Goal: Contribute content: Contribute content

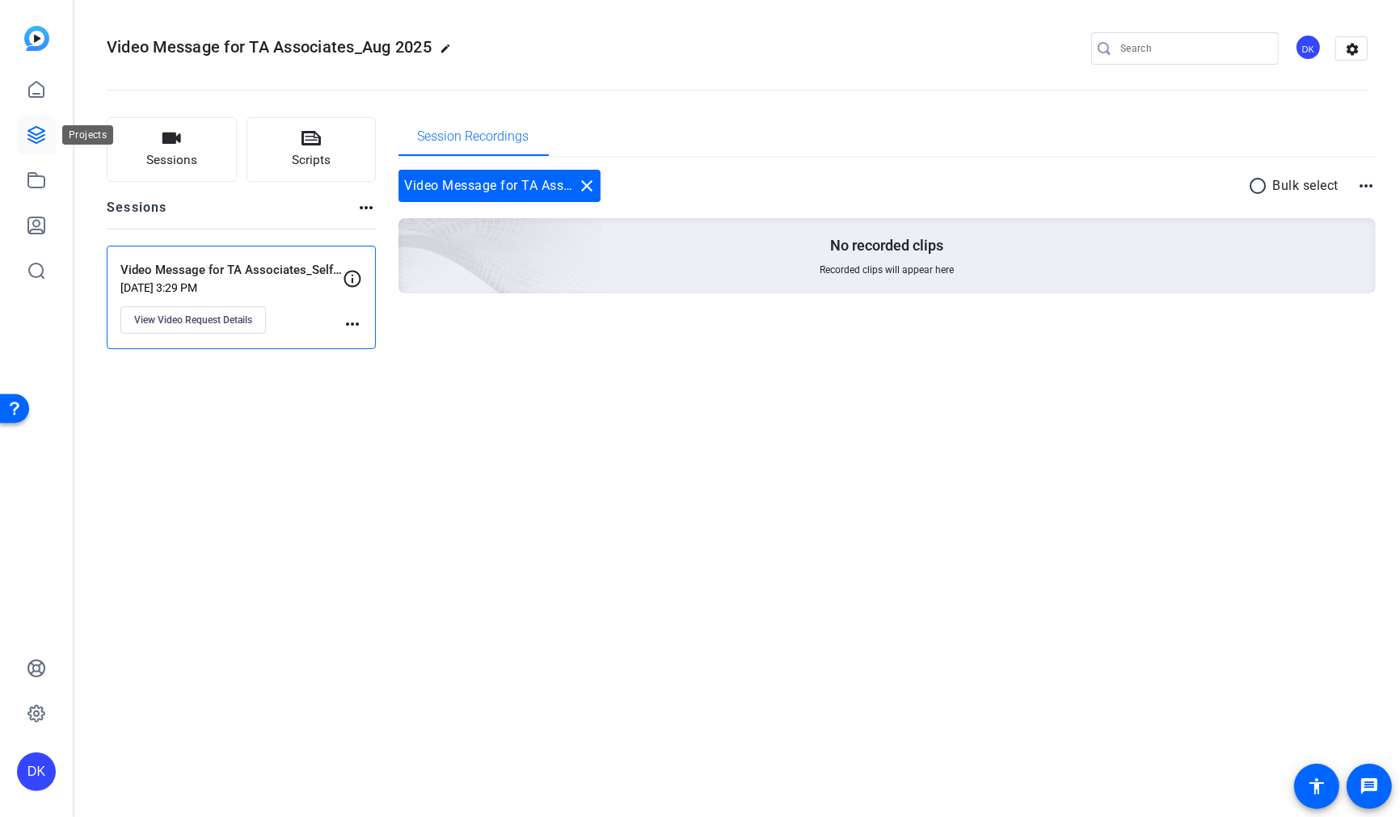
click at [31, 133] on icon at bounding box center [36, 135] width 16 height 16
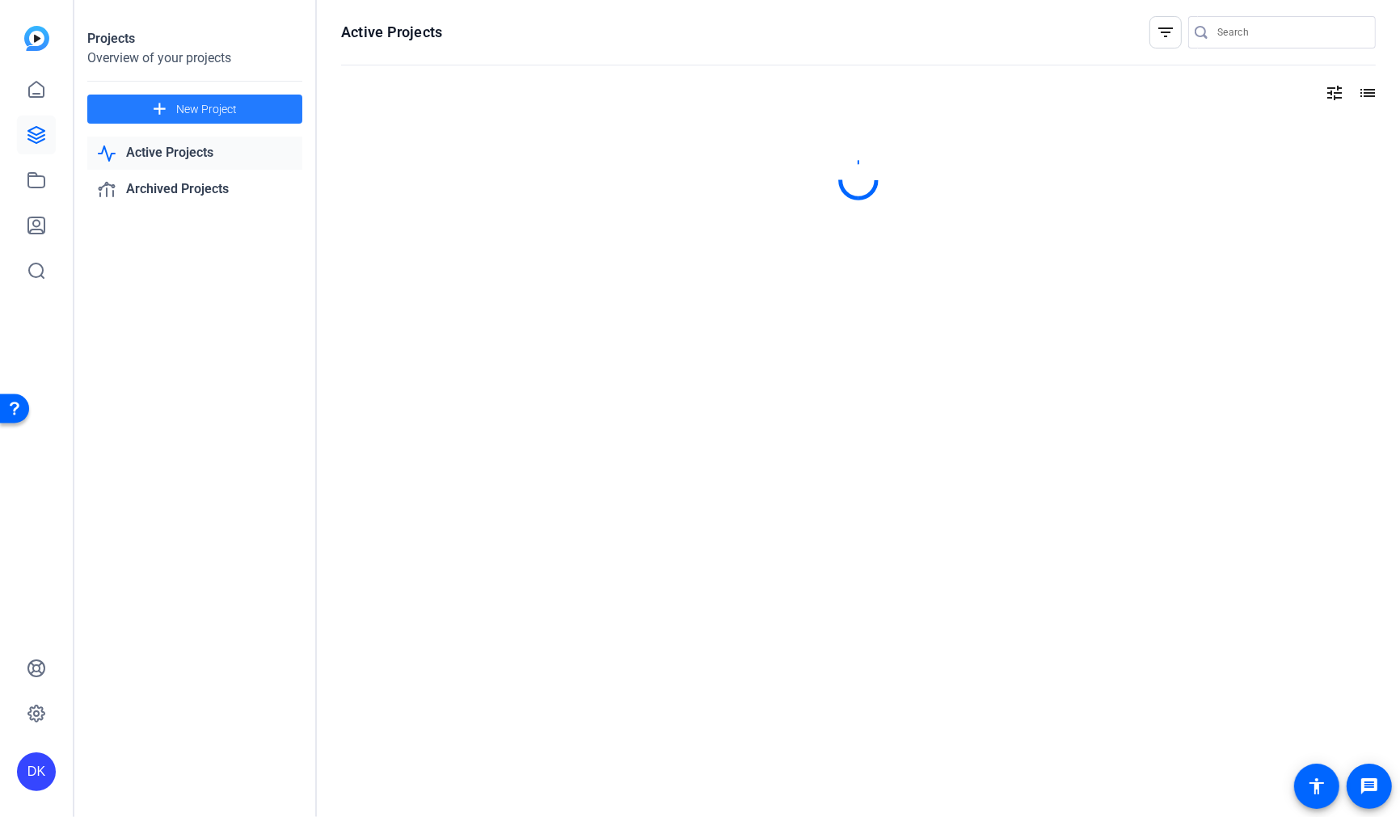
click at [213, 106] on span "New Project" at bounding box center [206, 109] width 61 height 17
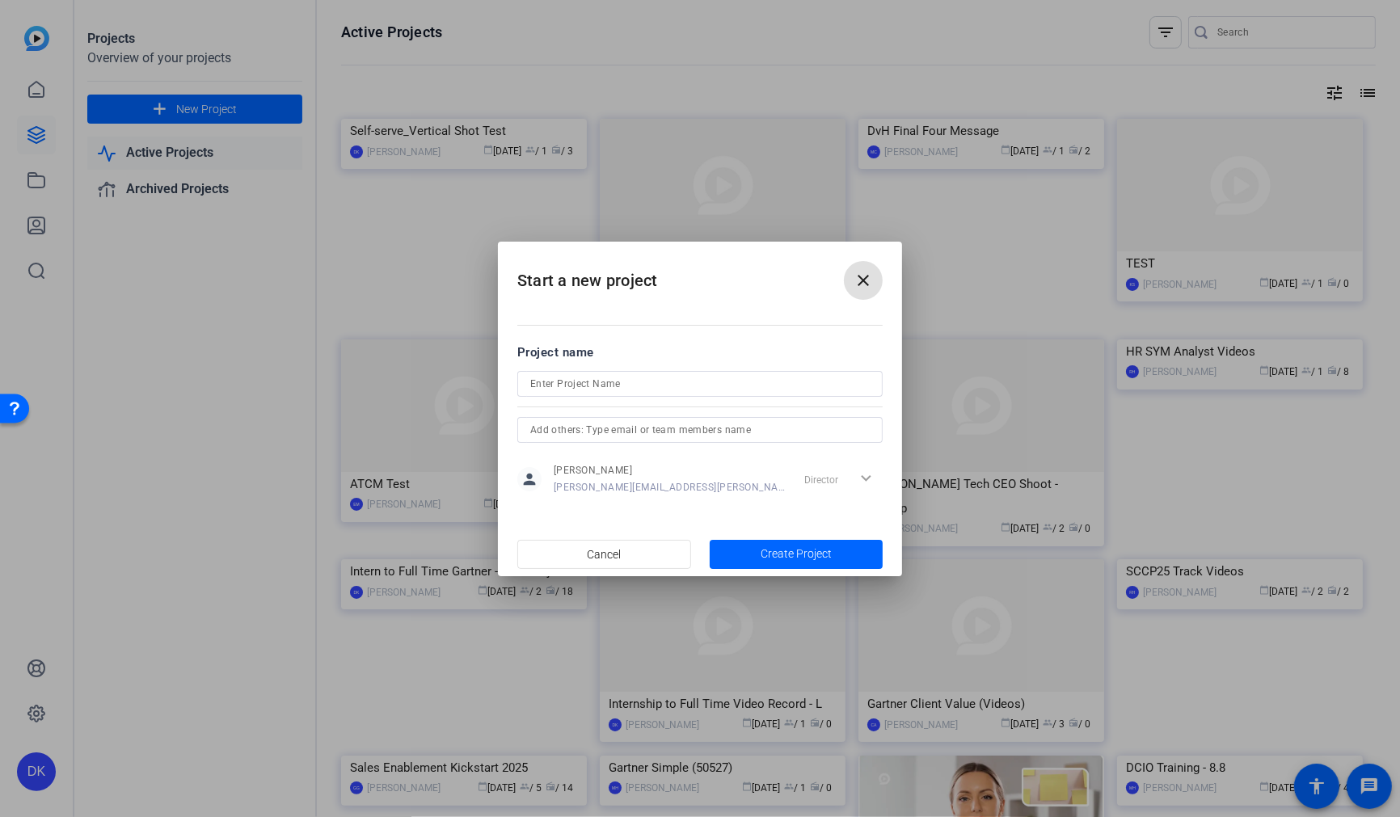
click at [0, 0] on input at bounding box center [0, 0] width 0 height 0
type input "Q325 ACM_Associate Q&A Recordings"
click at [278, 69] on span "Create Project" at bounding box center [142, 69] width 272 height 0
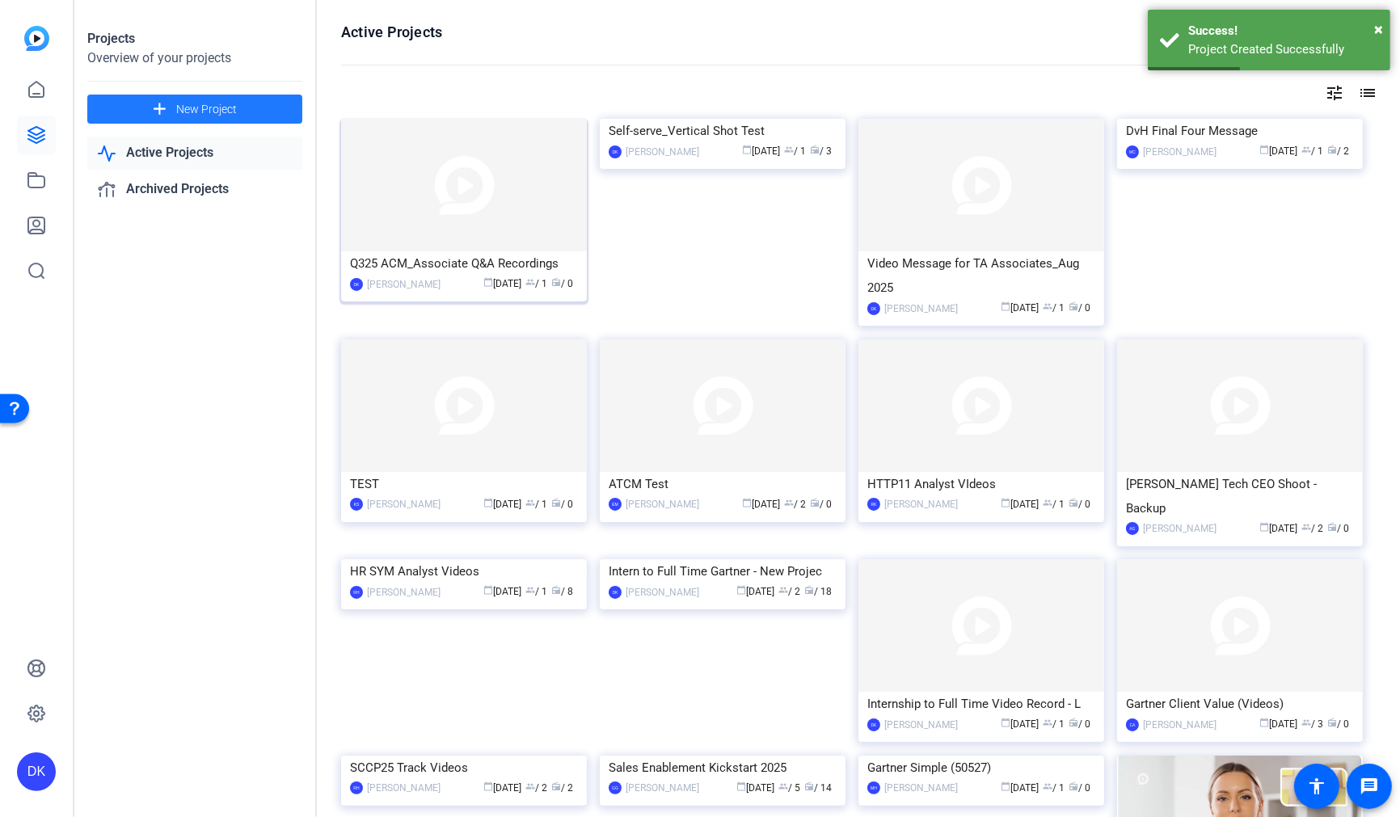
click at [511, 218] on img at bounding box center [464, 185] width 246 height 133
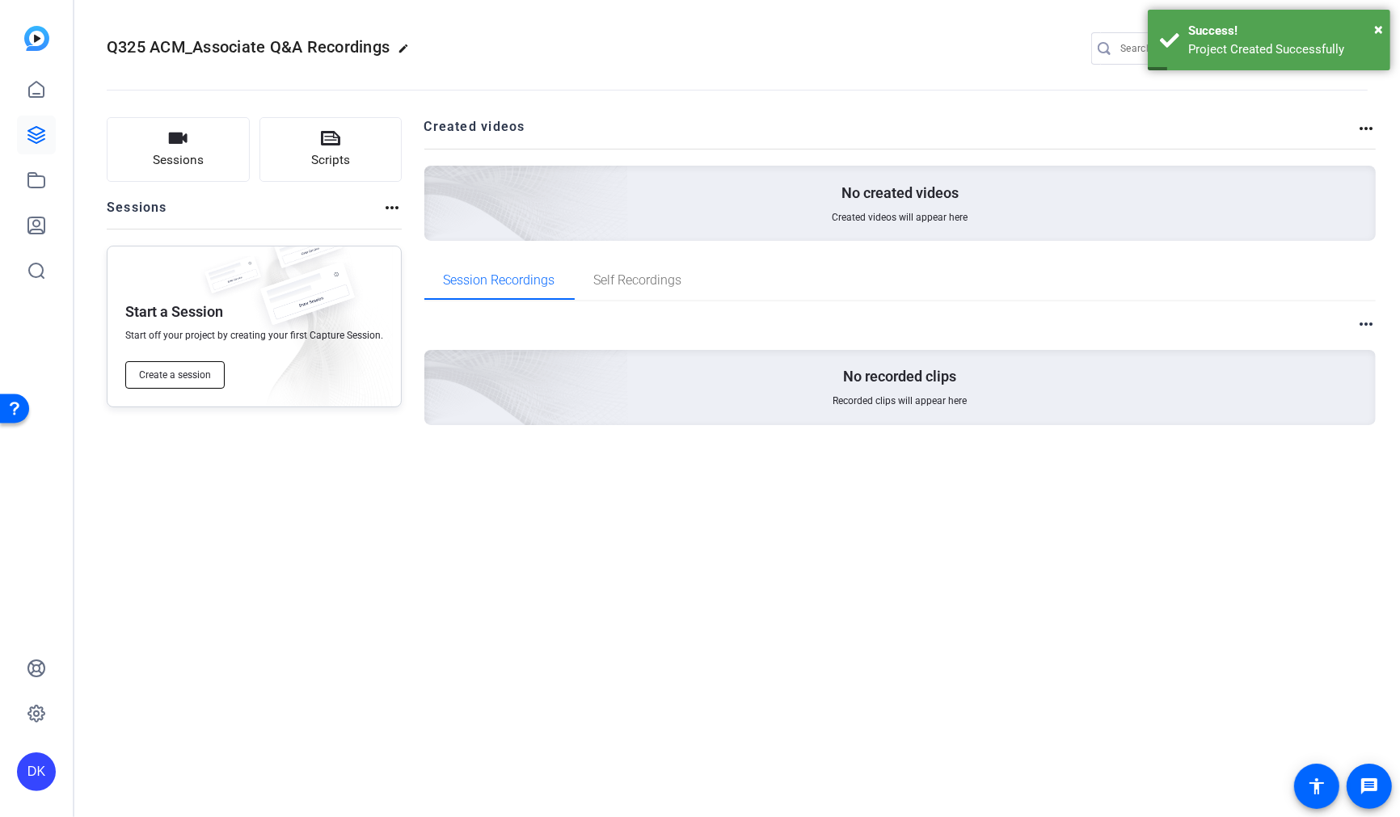
click at [196, 379] on span "Create a session" at bounding box center [175, 375] width 72 height 13
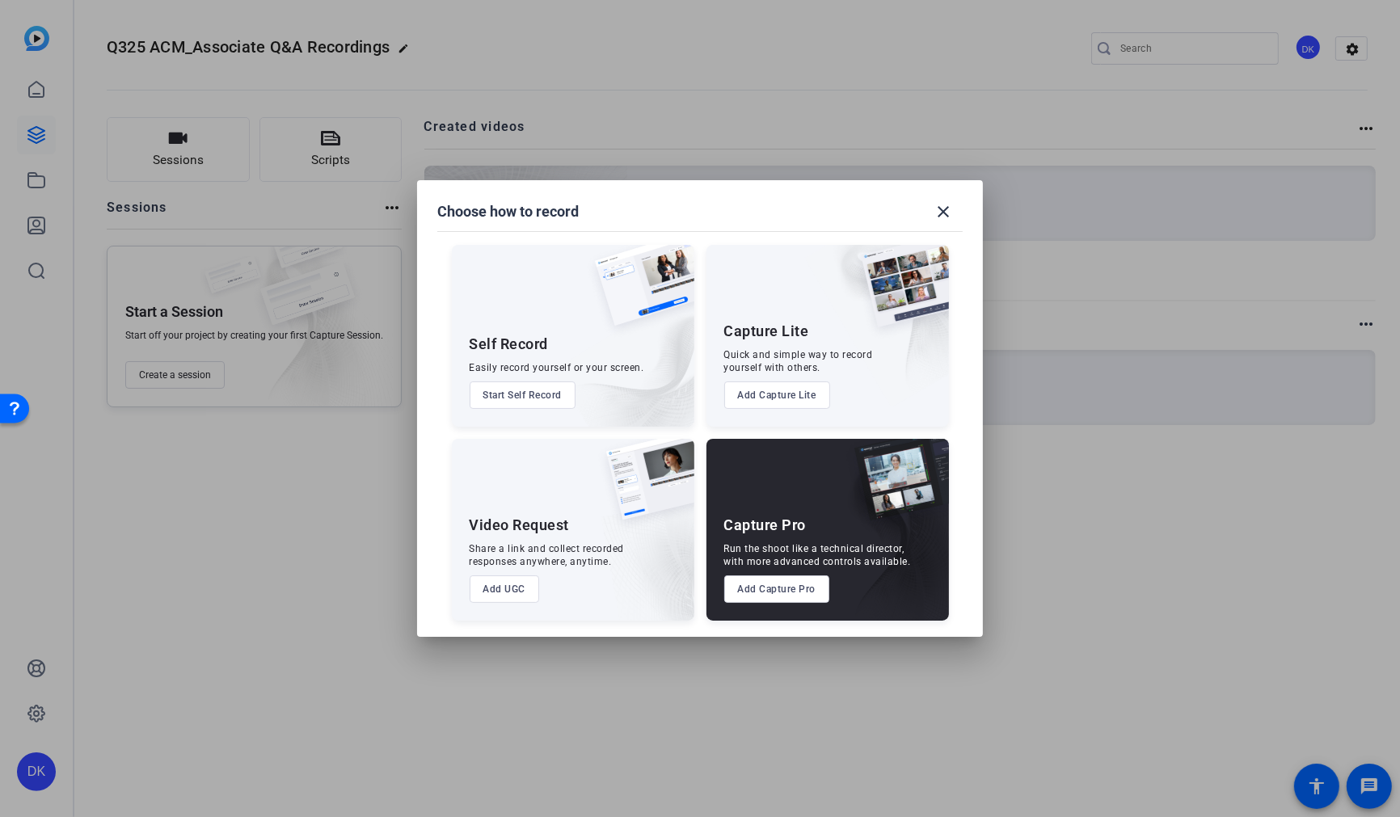
click at [762, 588] on button "Add Capture Pro" at bounding box center [777, 589] width 106 height 27
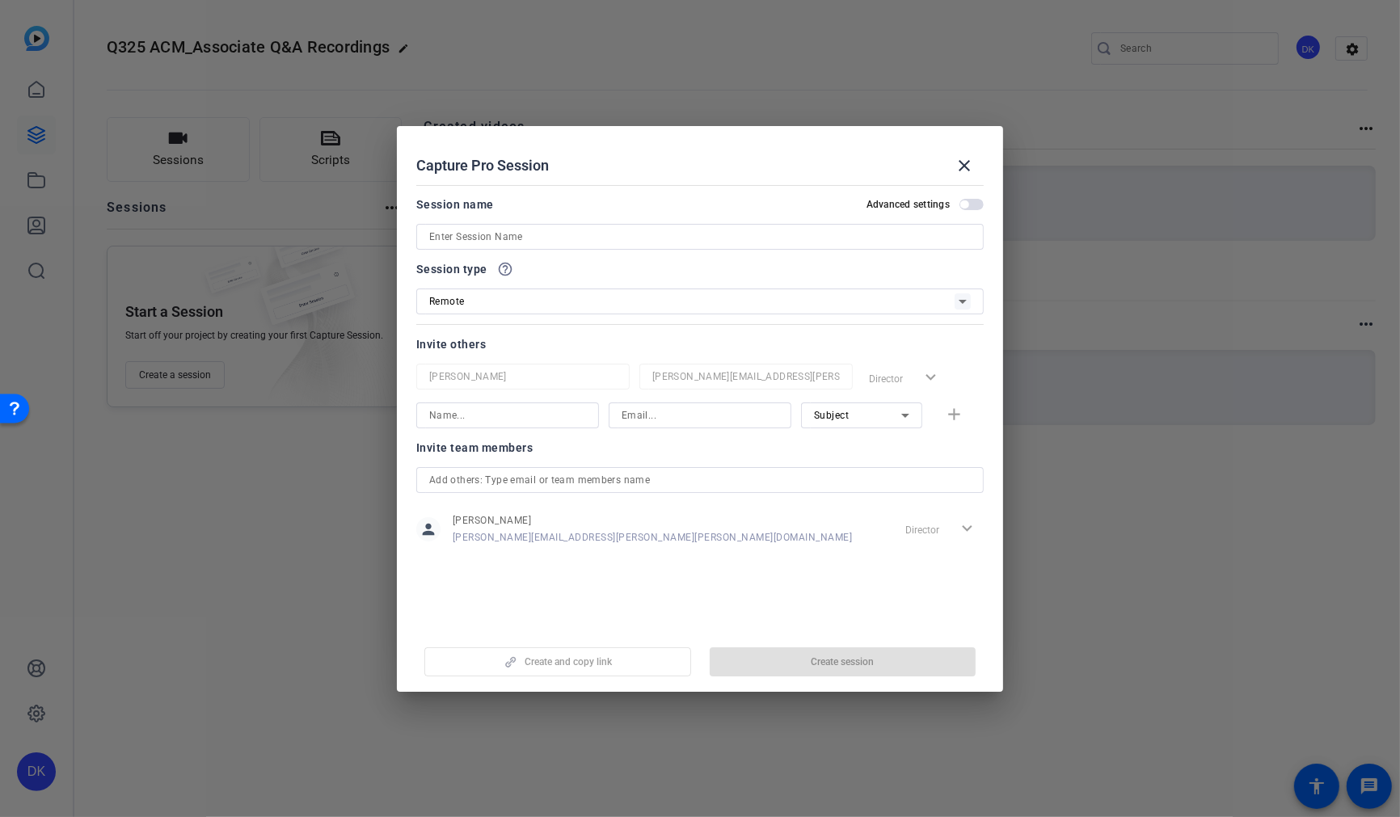
click at [365, 41] on div at bounding box center [700, 408] width 1400 height 817
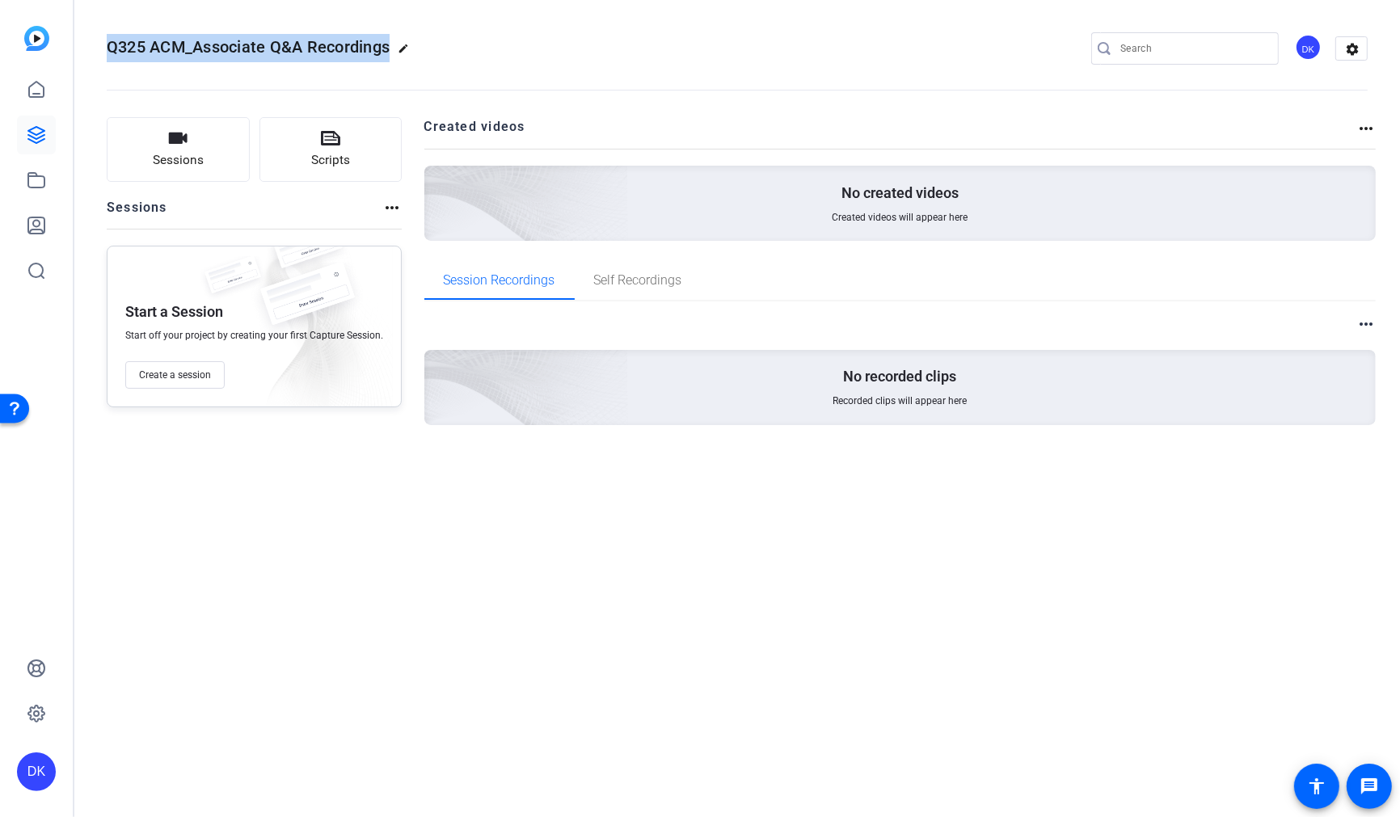
drag, startPoint x: 387, startPoint y: 50, endPoint x: 102, endPoint y: 51, distance: 285.3
click at [102, 51] on mat-toolbar "Q325 ACM_Associate Q&A Recordings edit DK settings" at bounding box center [737, 48] width 1326 height 97
copy span "Q325 ACM_Associate Q&A Recordings"
click at [181, 369] on span "Create a session" at bounding box center [175, 375] width 72 height 13
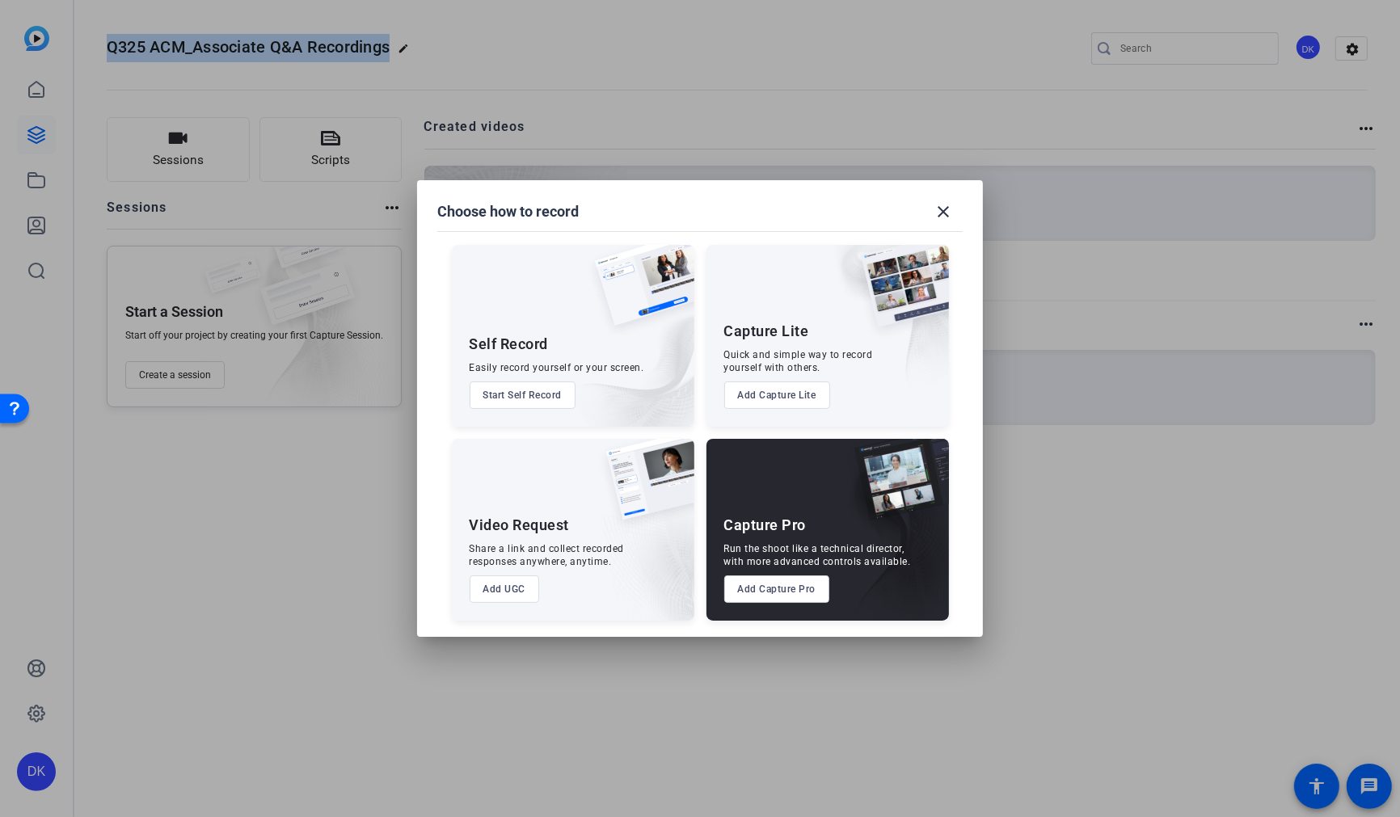
click at [771, 593] on button "Add Capture Pro" at bounding box center [777, 589] width 106 height 27
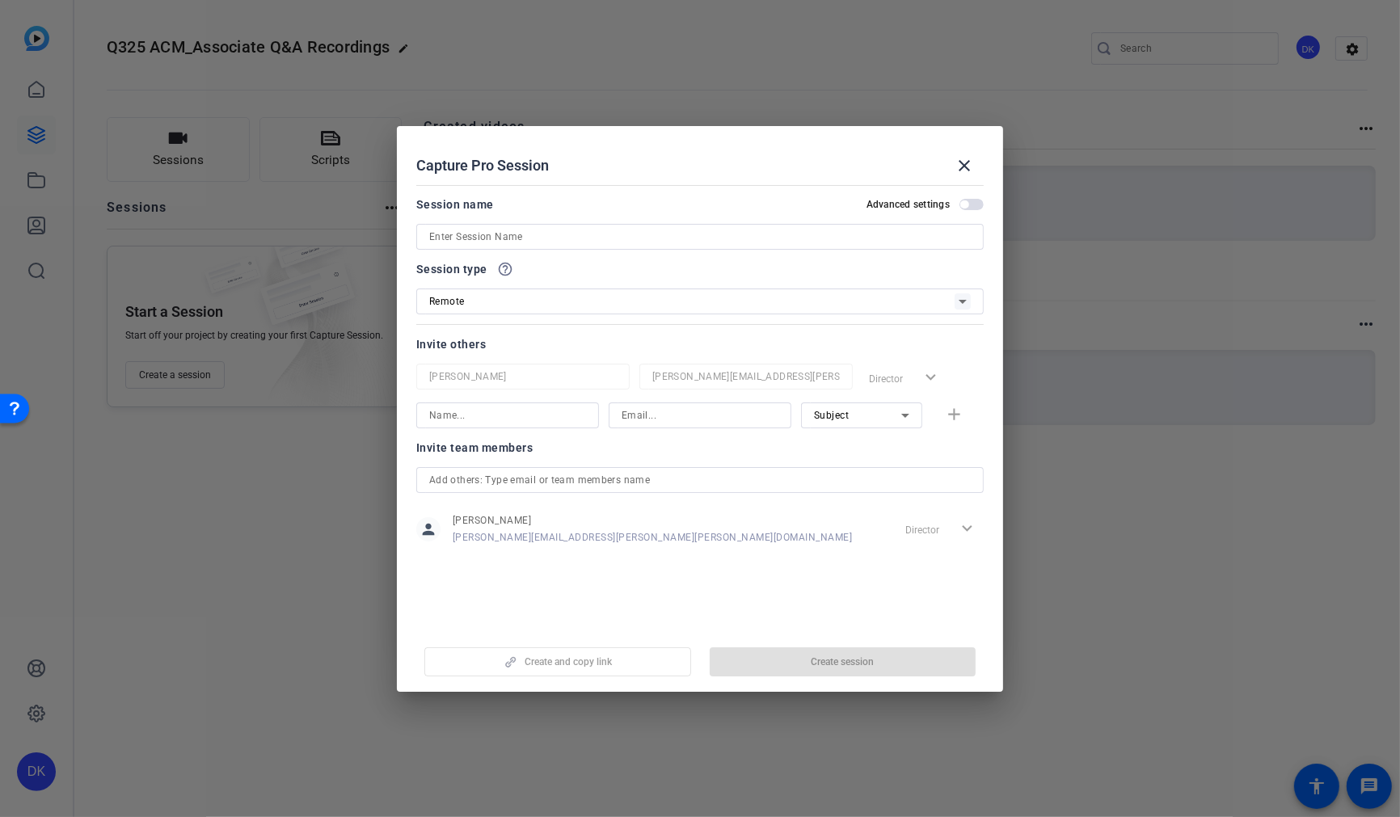
click at [465, 241] on input at bounding box center [700, 236] width 542 height 19
paste input "Q325 ACM_Associate Q&A Recordings"
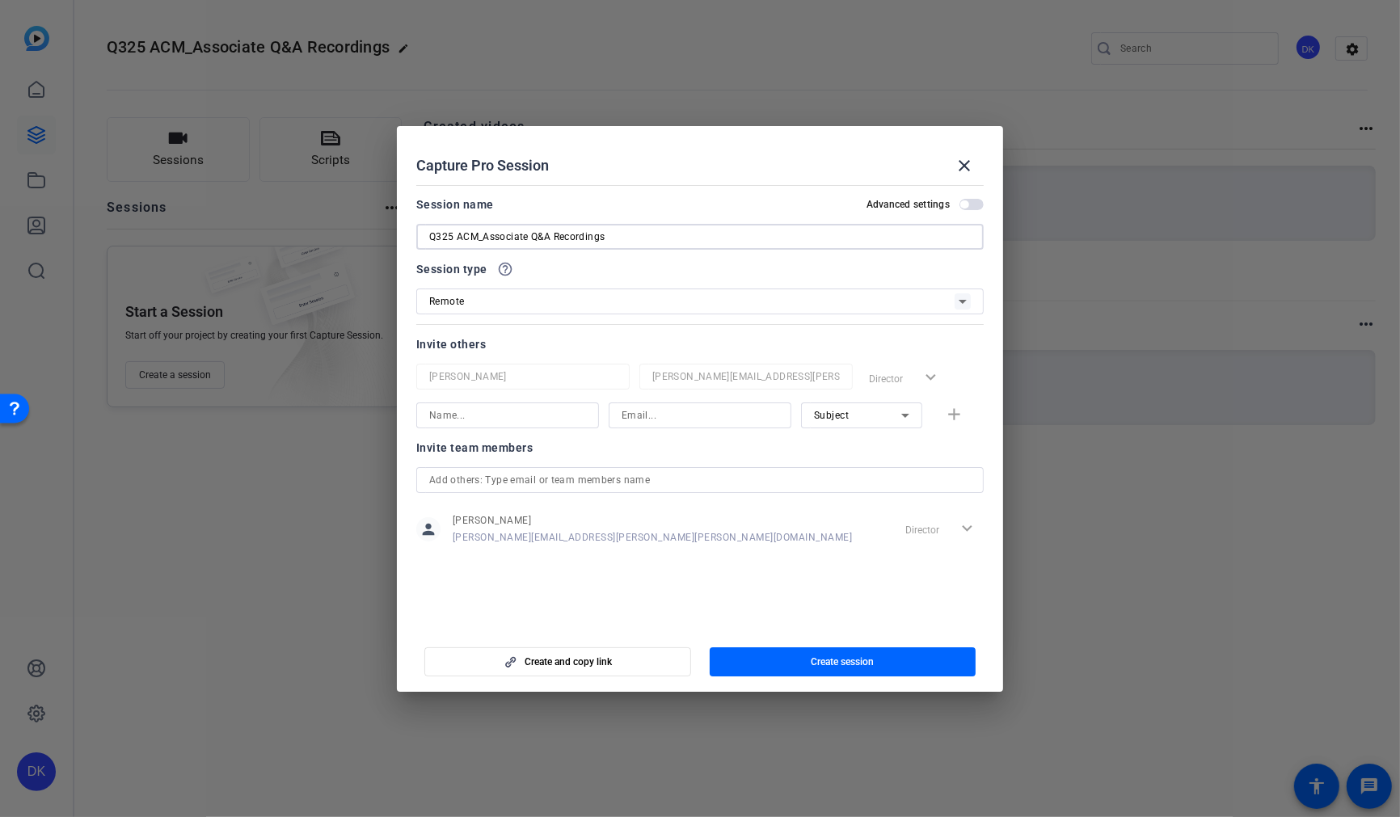
type input "Q325 ACM_Associate Q&A Recordings"
click at [977, 205] on span "button" at bounding box center [971, 204] width 24 height 11
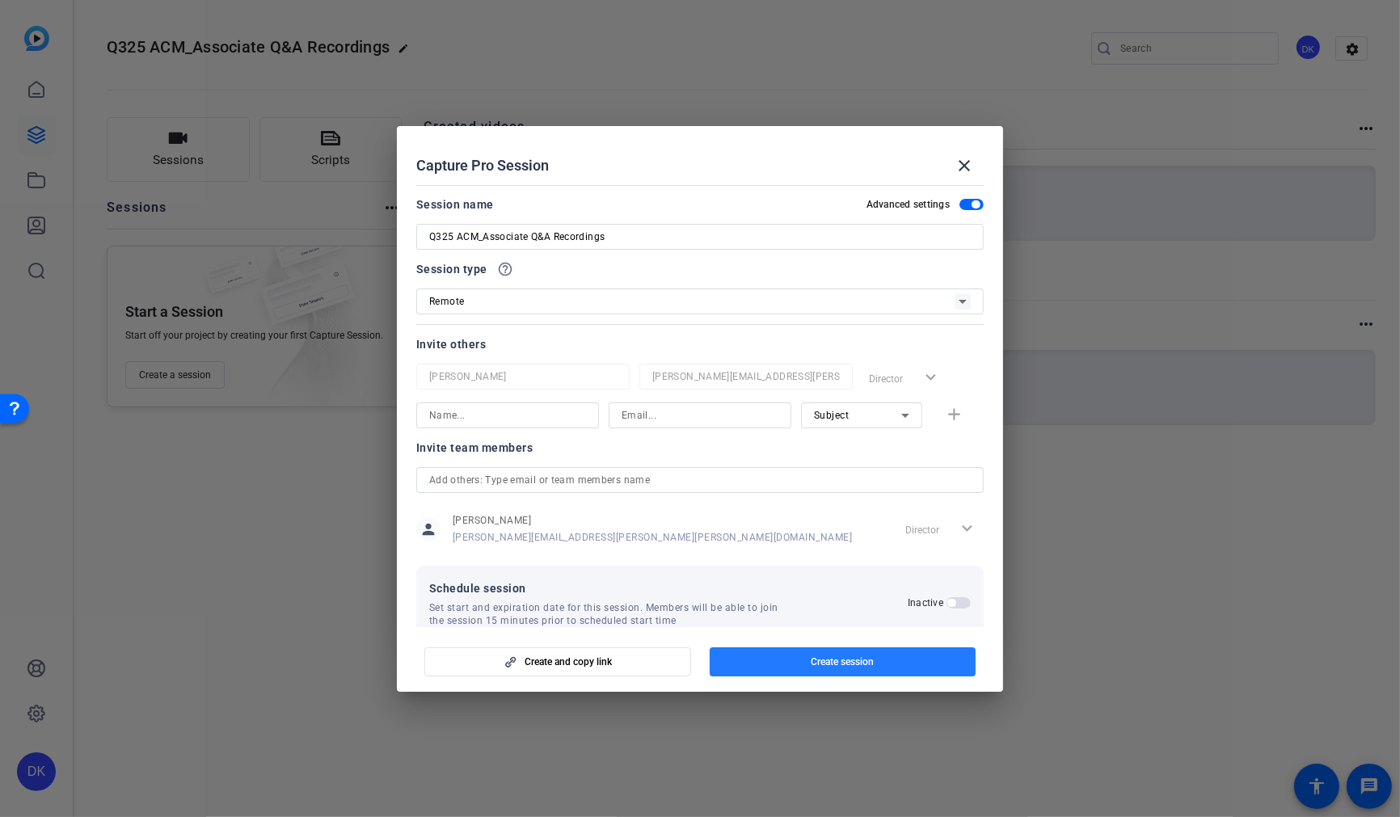
click at [869, 664] on span "Create session" at bounding box center [842, 662] width 63 height 13
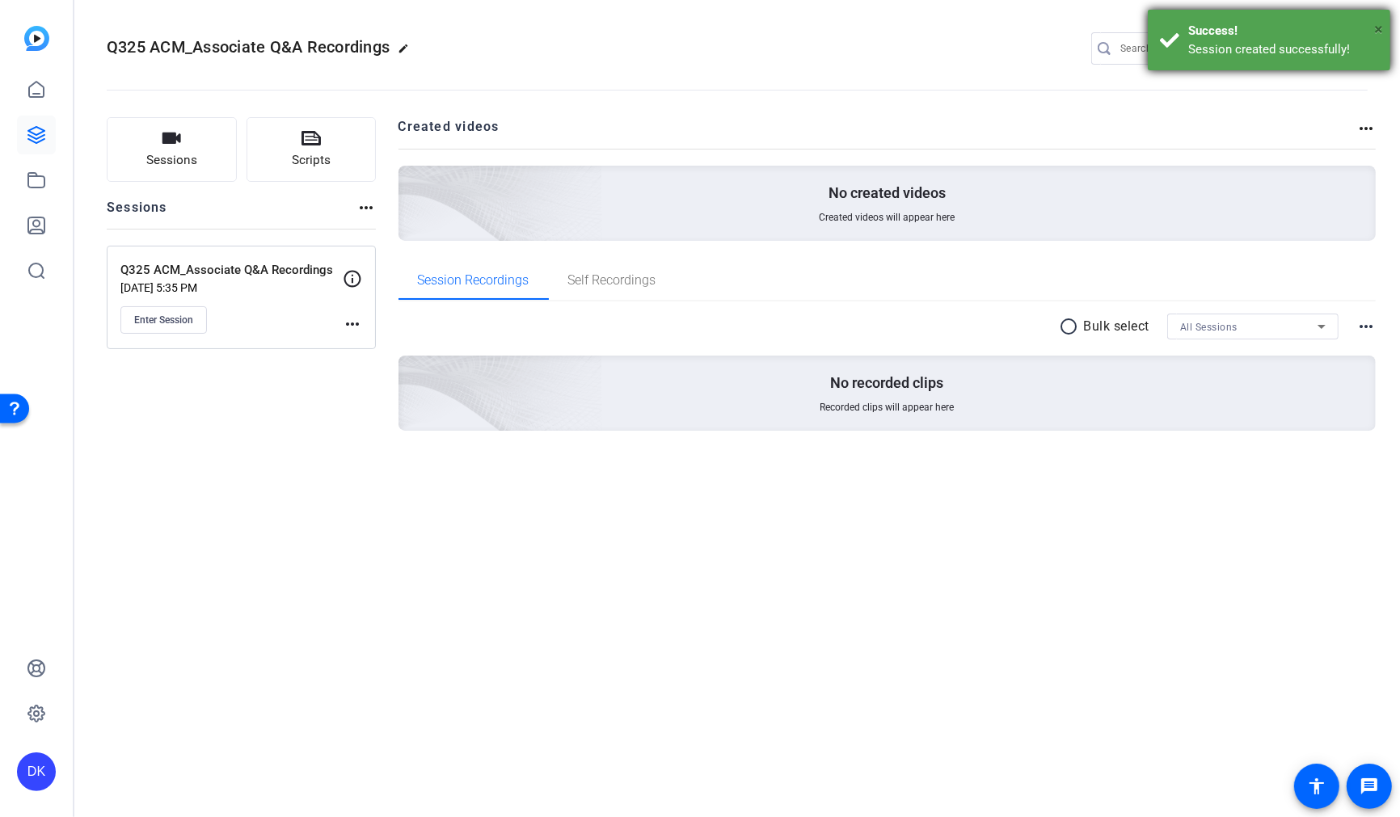
click at [1380, 30] on span "×" at bounding box center [1378, 28] width 9 height 19
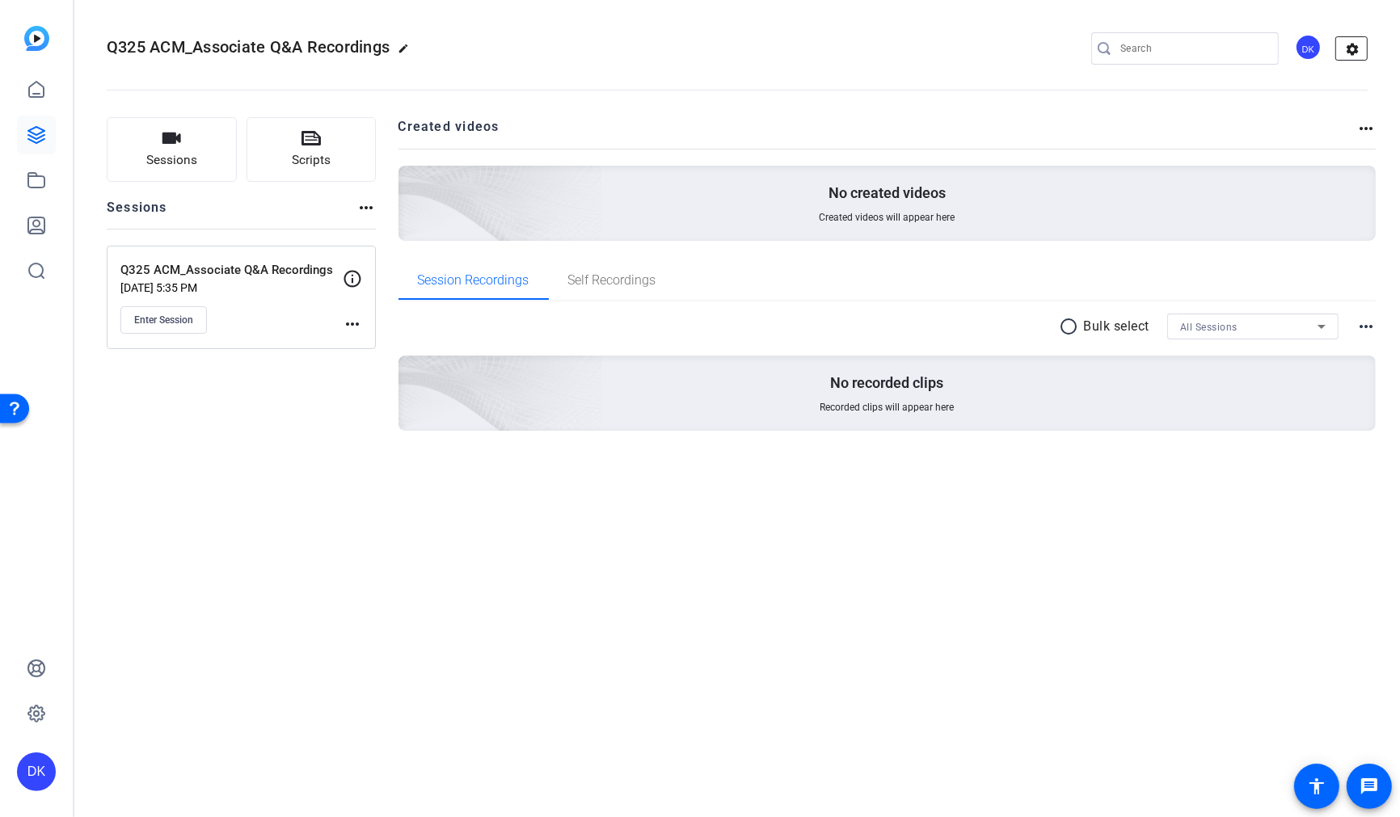
click at [1353, 44] on mat-icon "settings" at bounding box center [1352, 49] width 32 height 24
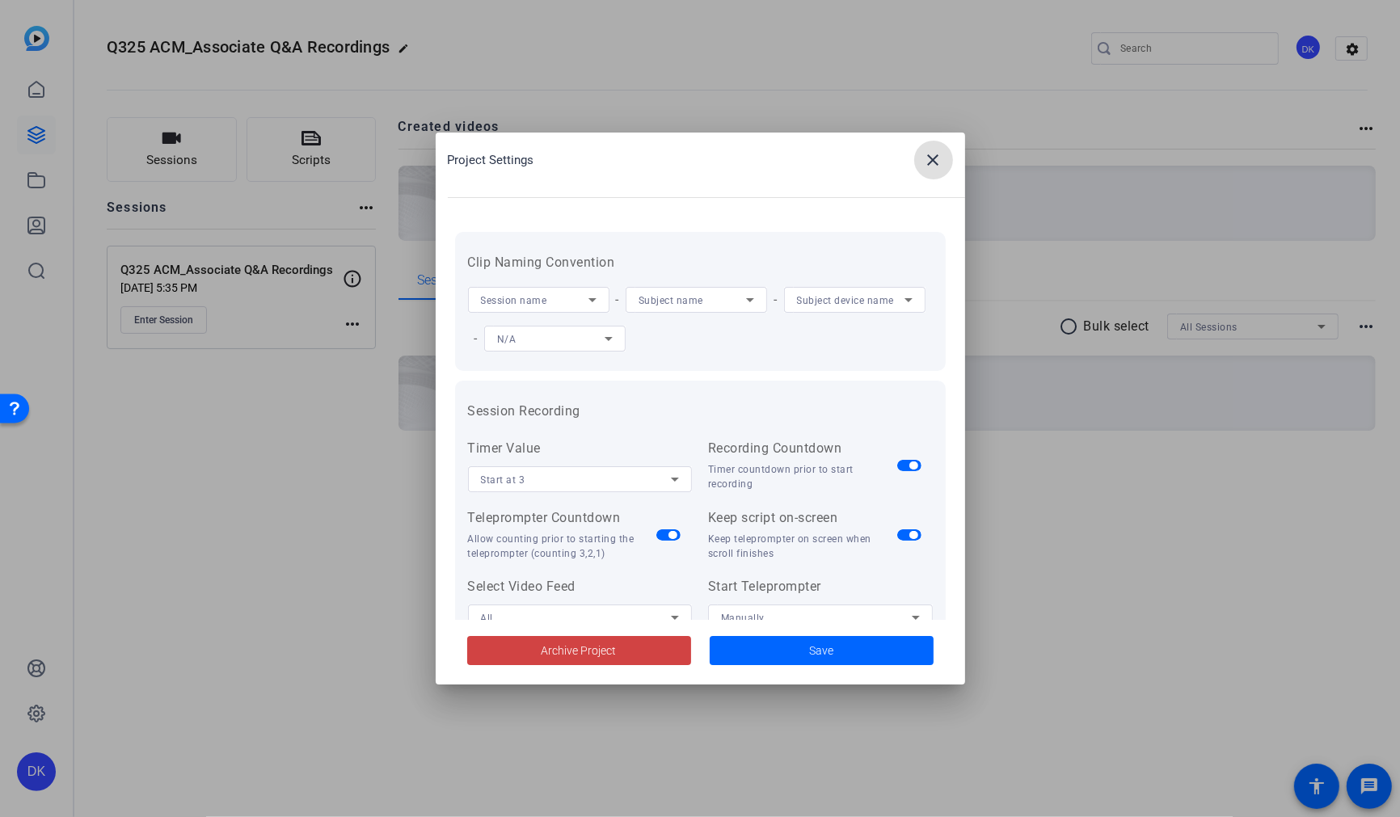
click at [902, 299] on icon at bounding box center [908, 299] width 19 height 19
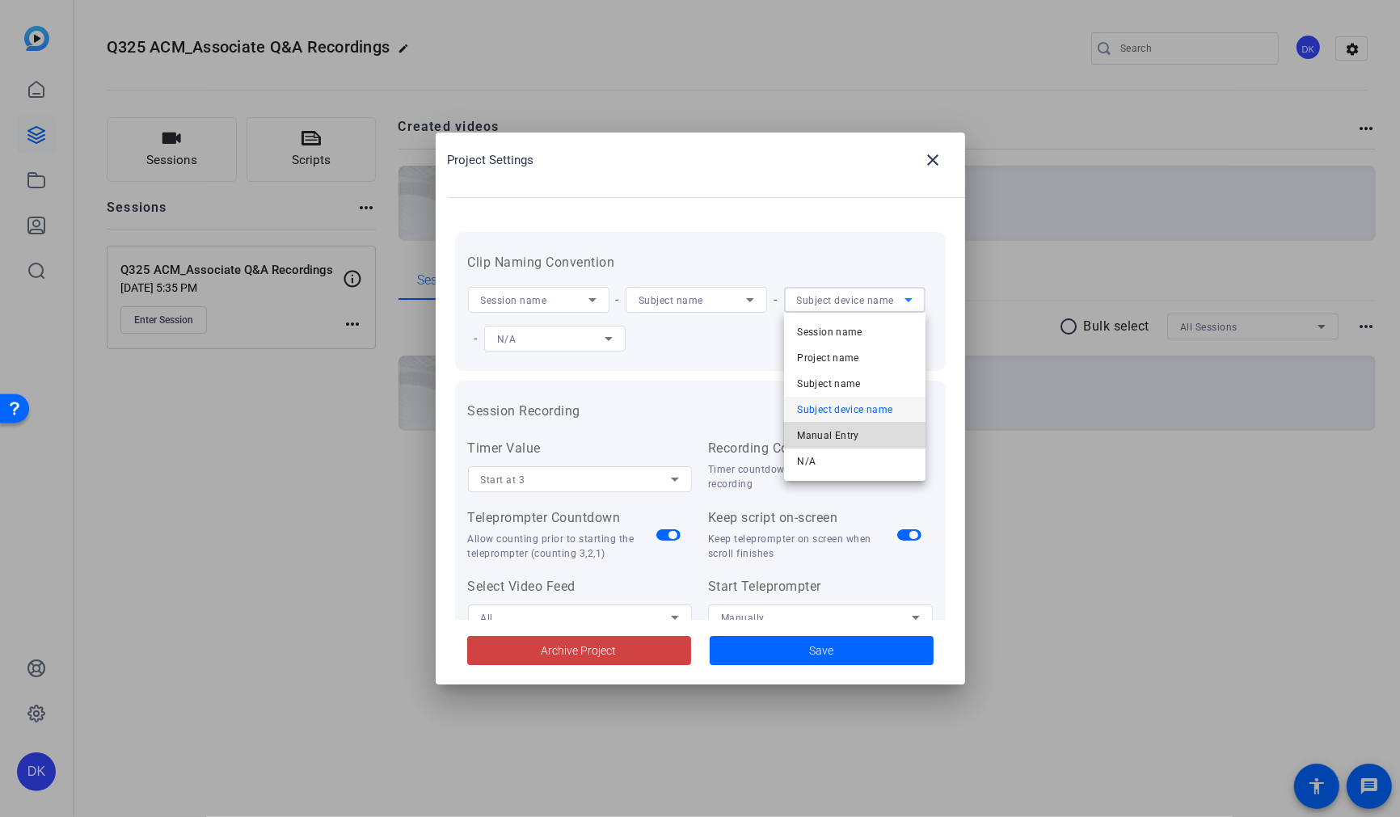
click at [844, 428] on span "Manual Entry" at bounding box center [828, 435] width 62 height 19
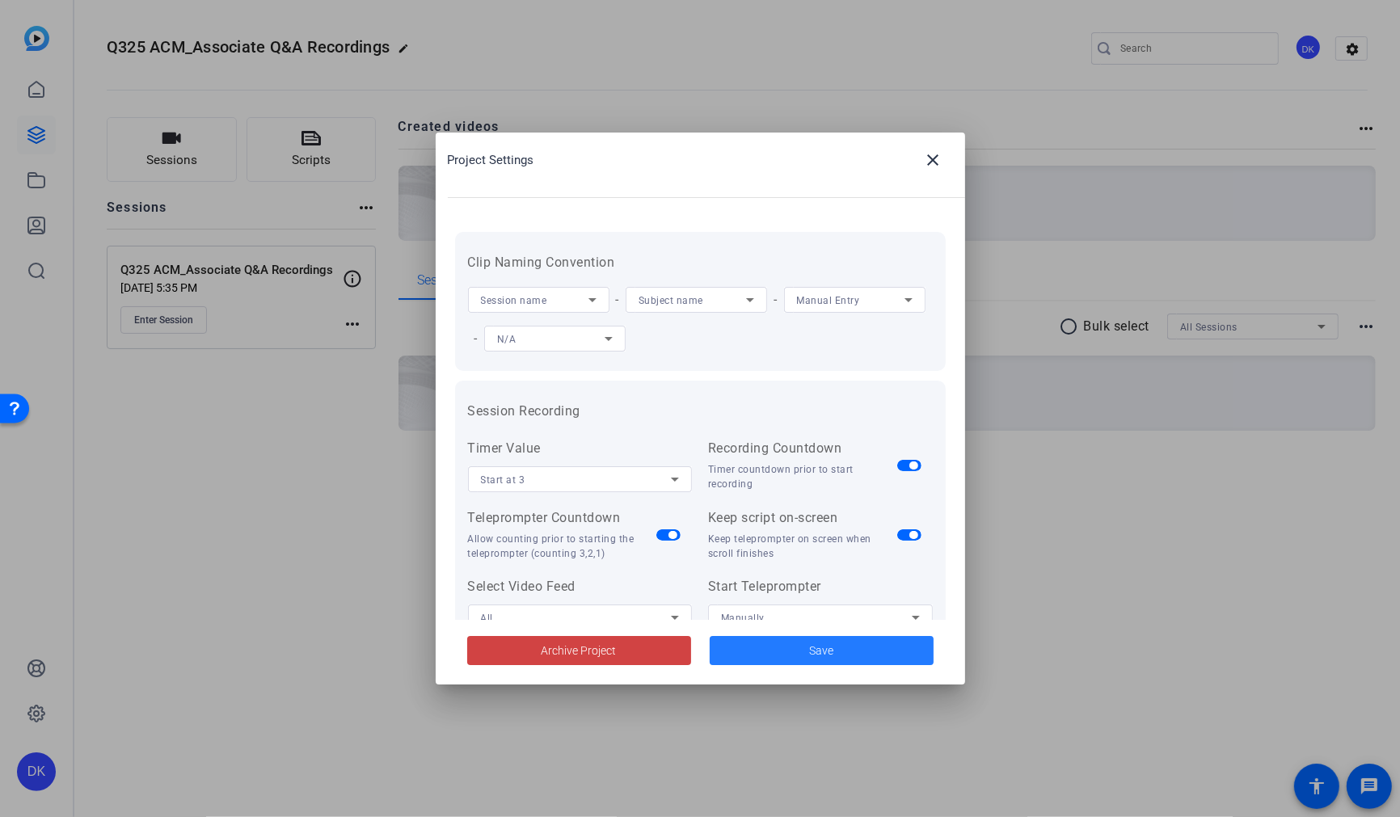
click at [816, 647] on span "Save" at bounding box center [821, 651] width 24 height 17
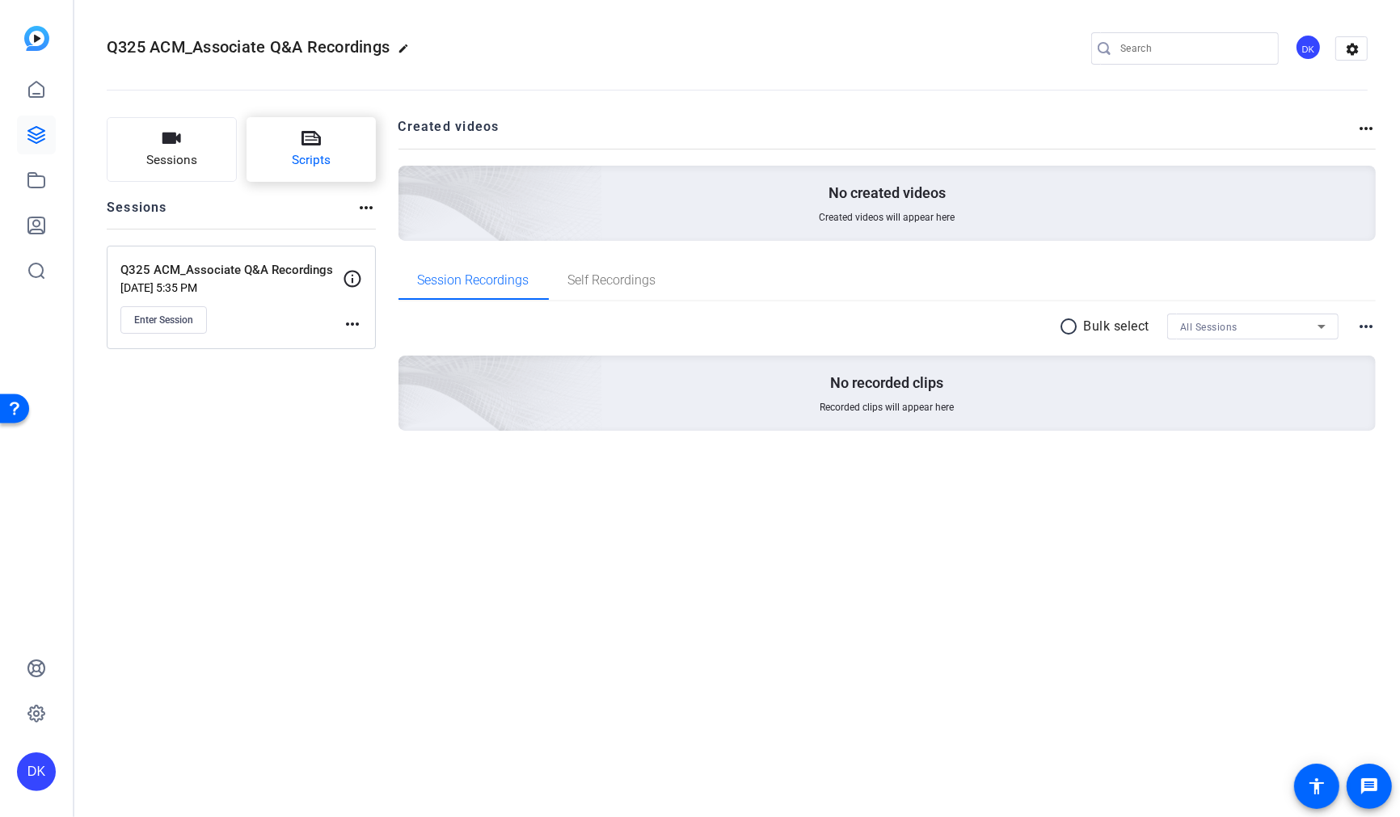
click at [315, 157] on span "Scripts" at bounding box center [311, 160] width 39 height 19
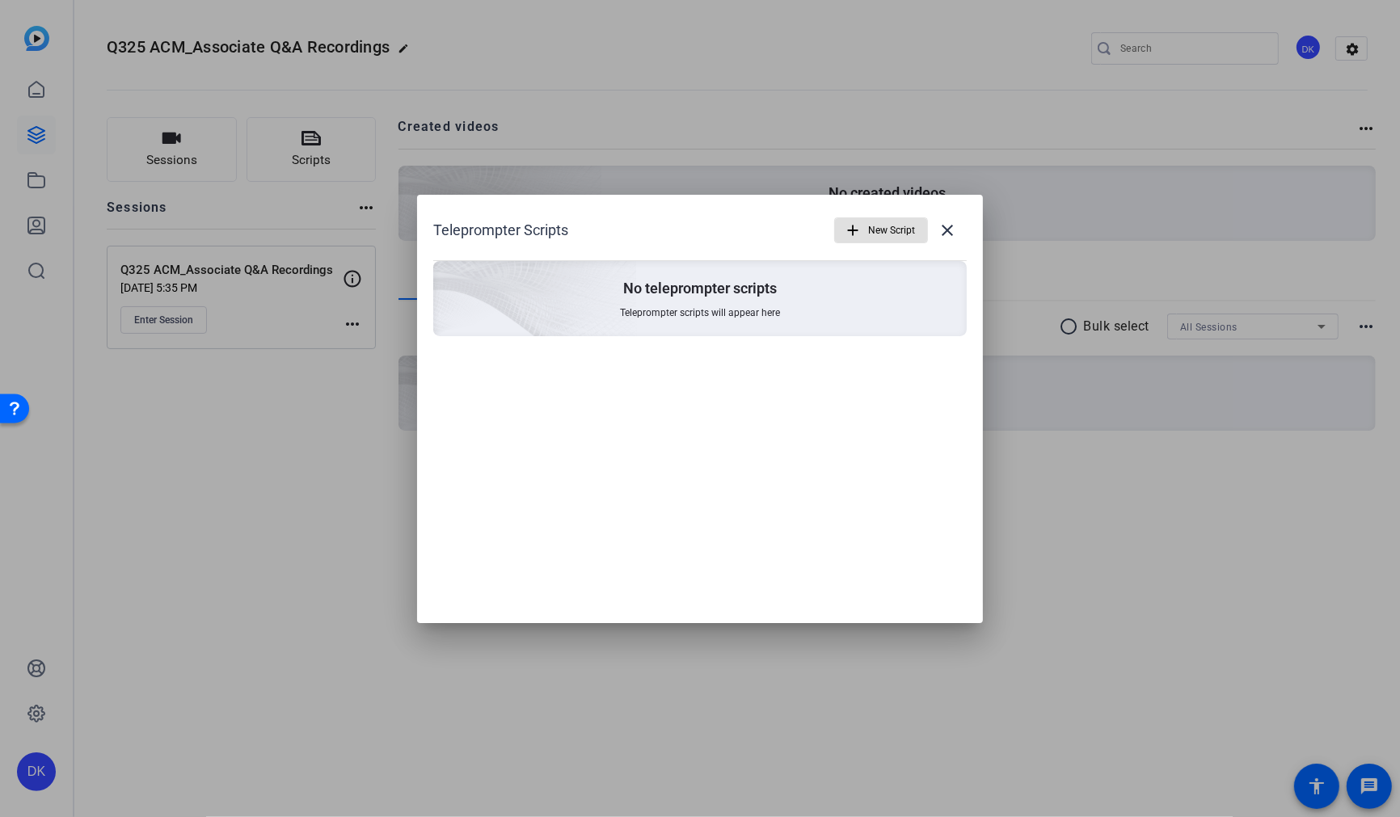
click at [898, 229] on span "New Script" at bounding box center [891, 230] width 47 height 31
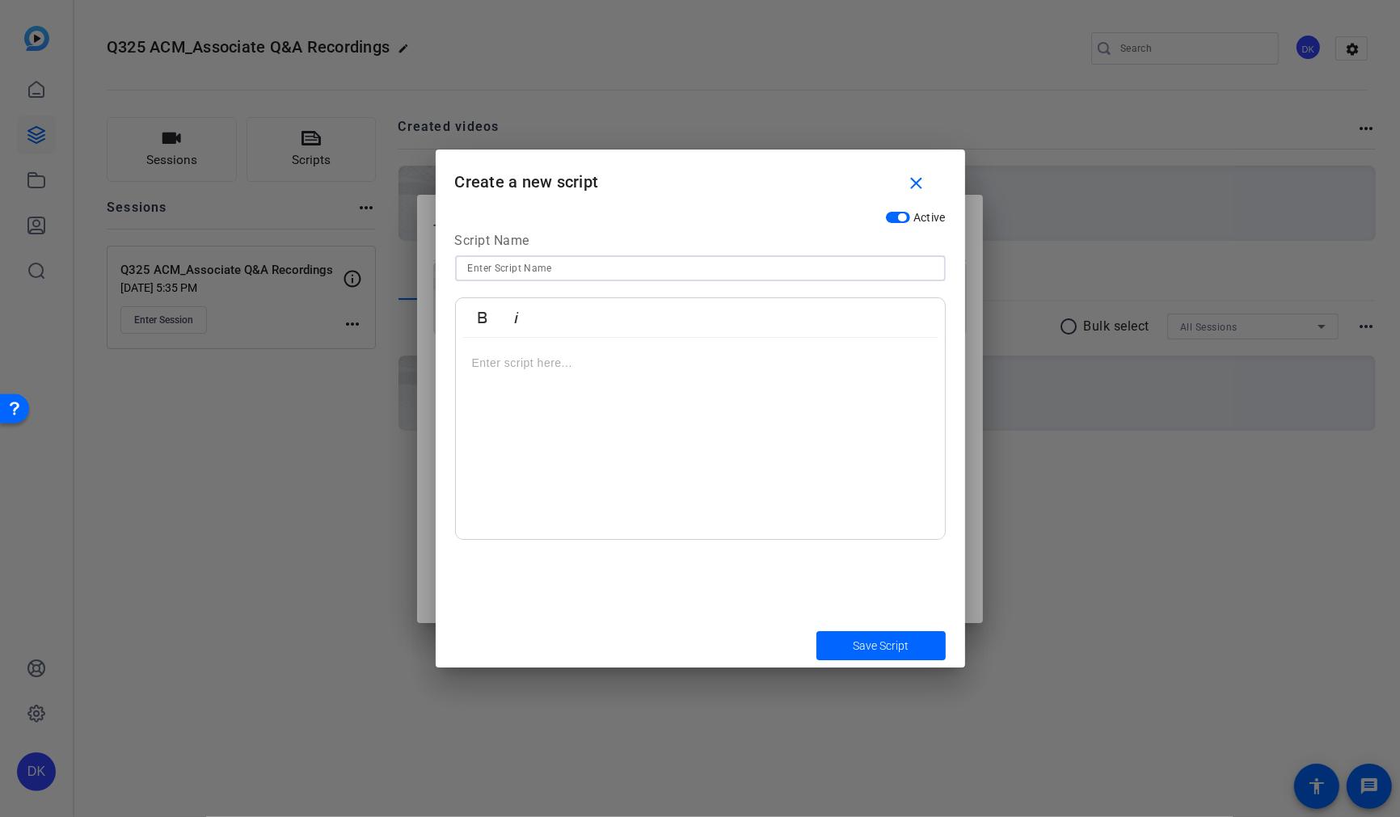
click at [544, 272] on input at bounding box center [700, 268] width 465 height 19
type input "[PERSON_NAME]"
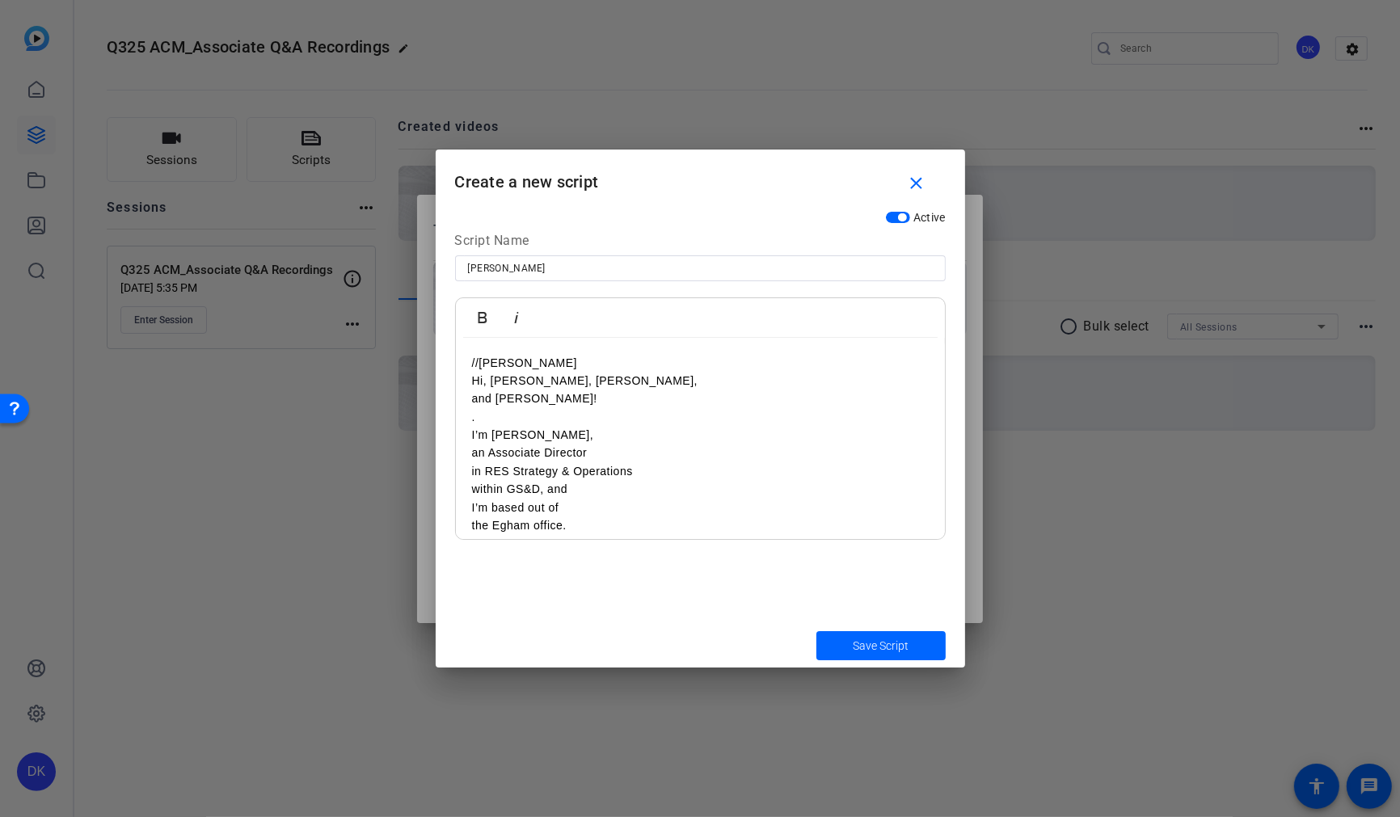
scroll to position [122, 0]
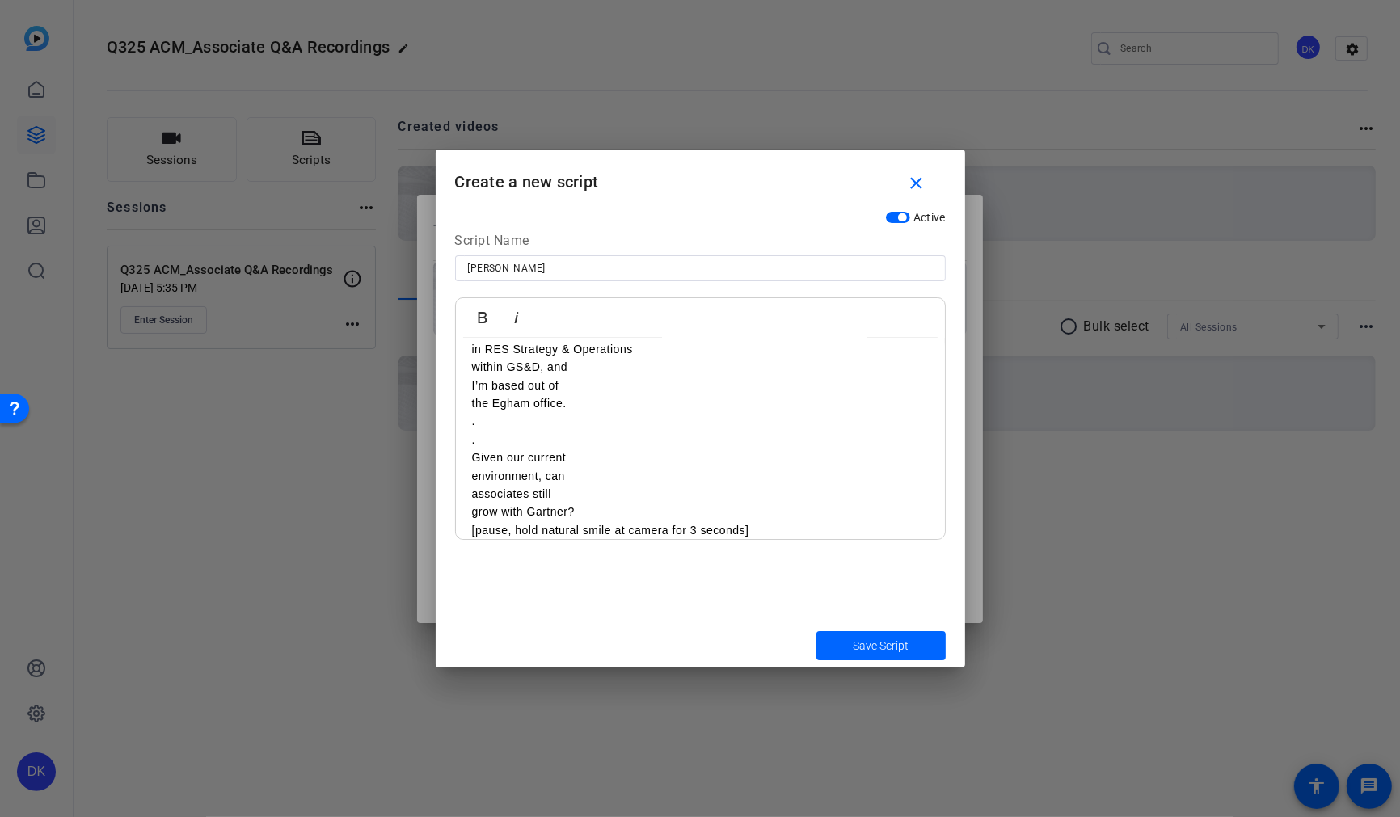
click at [530, 447] on p "." at bounding box center [700, 440] width 457 height 18
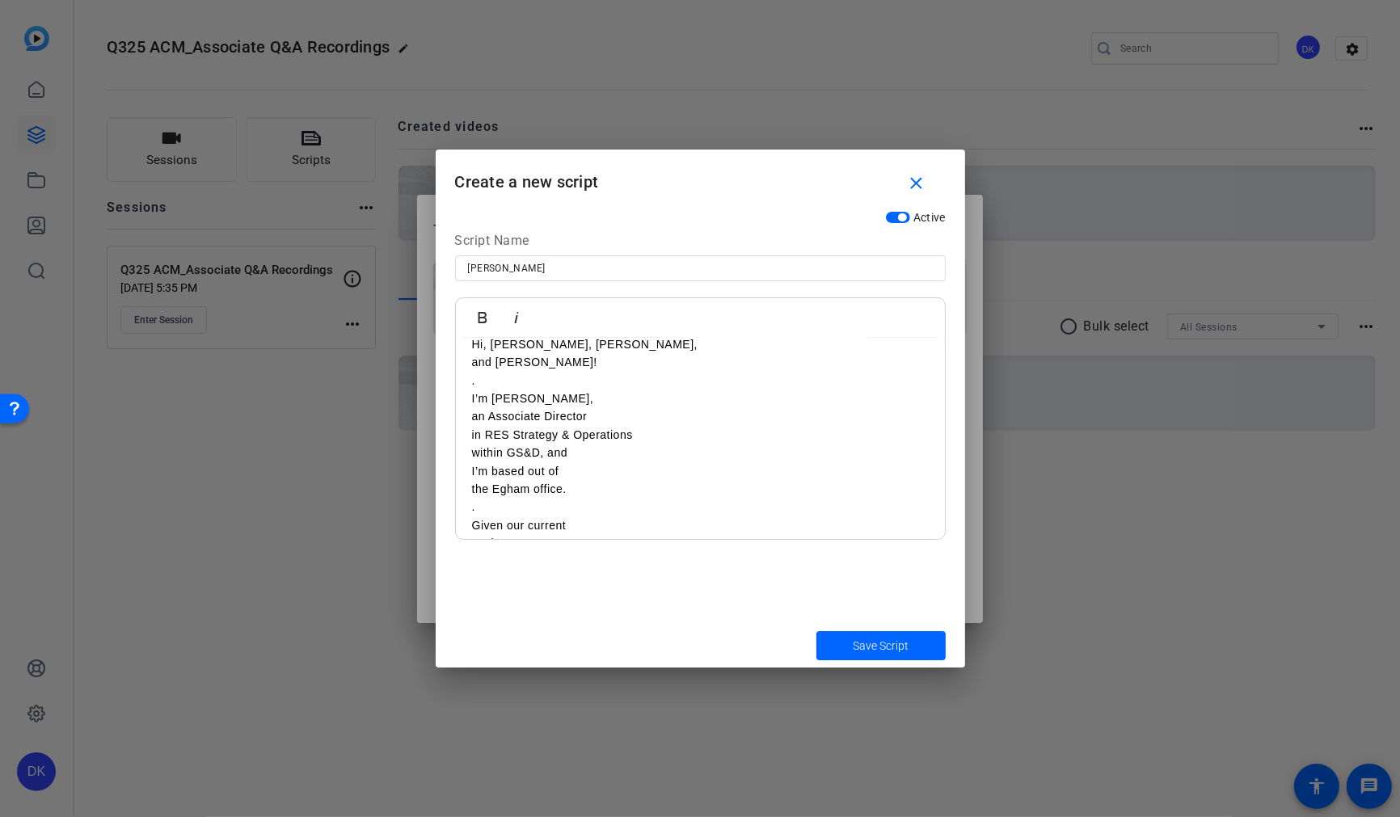
scroll to position [0, 0]
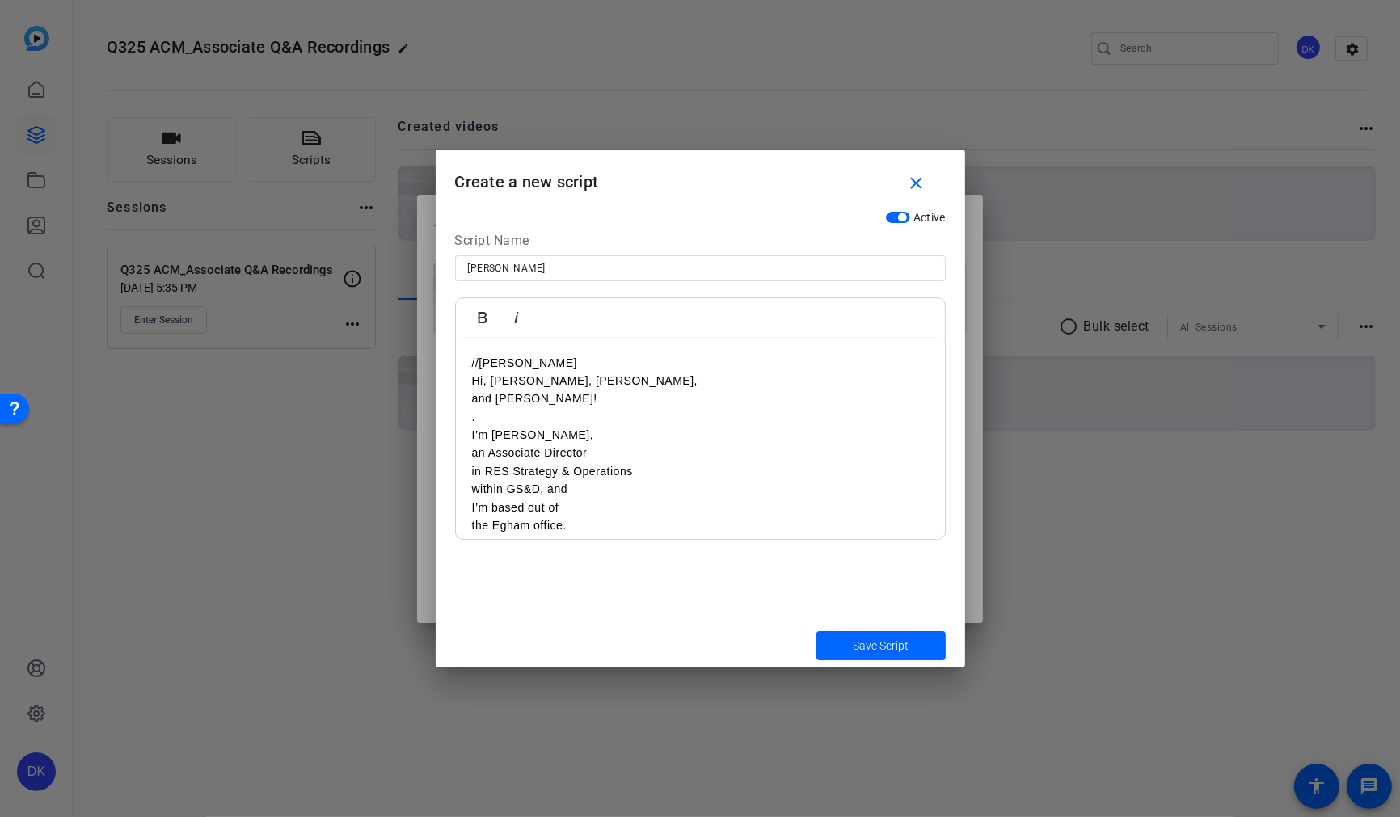
click at [572, 360] on p "//[PERSON_NAME]" at bounding box center [700, 363] width 457 height 18
drag, startPoint x: 572, startPoint y: 360, endPoint x: 424, endPoint y: 362, distance: 147.9
click at [0, 0] on div "Teleprompter Scripts add New Script close No teleprompter scripts Teleprompter …" at bounding box center [0, 0] width 0 height 0
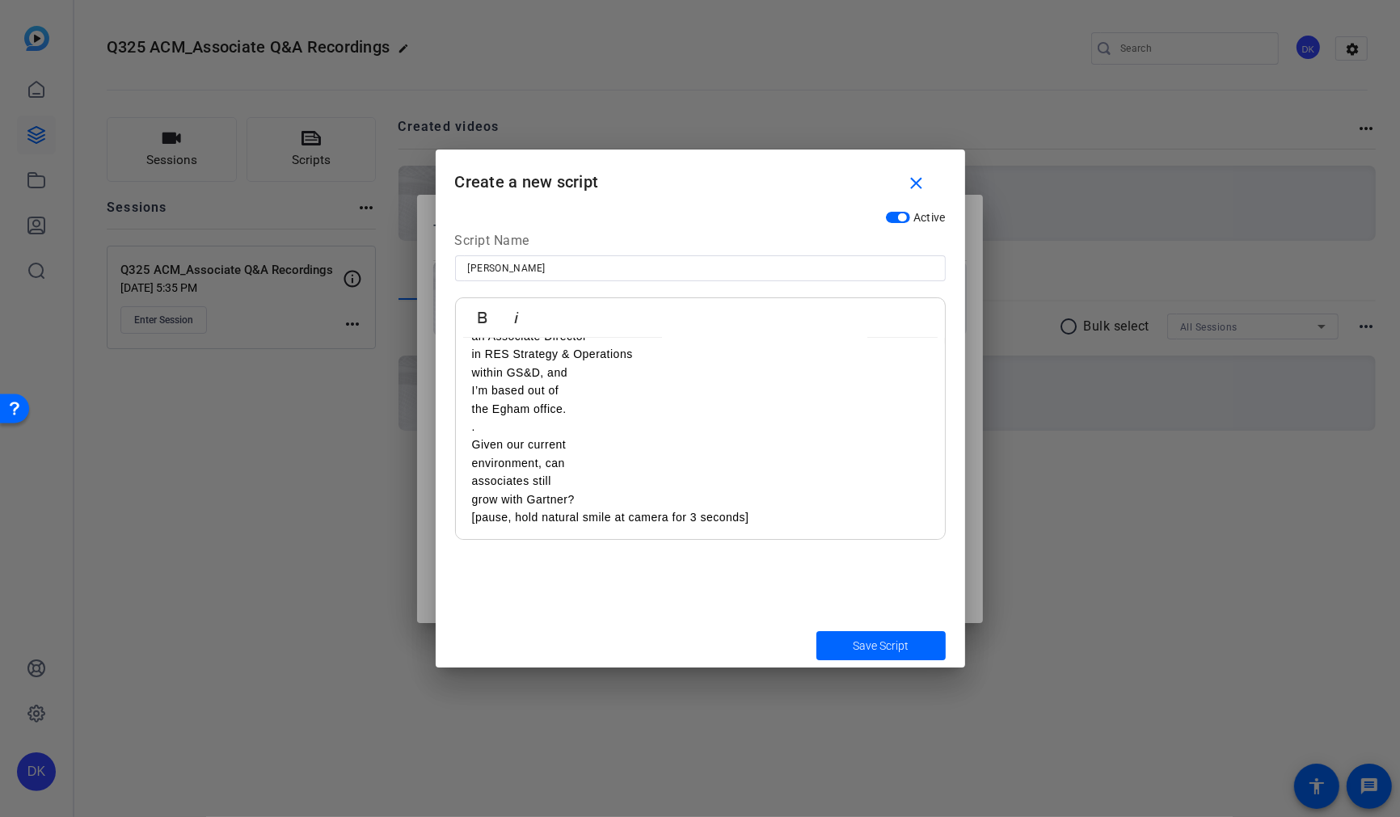
scroll to position [102, 0]
click at [778, 512] on p "[pause, hold natural smile at camera for 3 seconds]" at bounding box center [700, 514] width 457 height 18
click at [893, 651] on span "Save Script" at bounding box center [881, 646] width 56 height 17
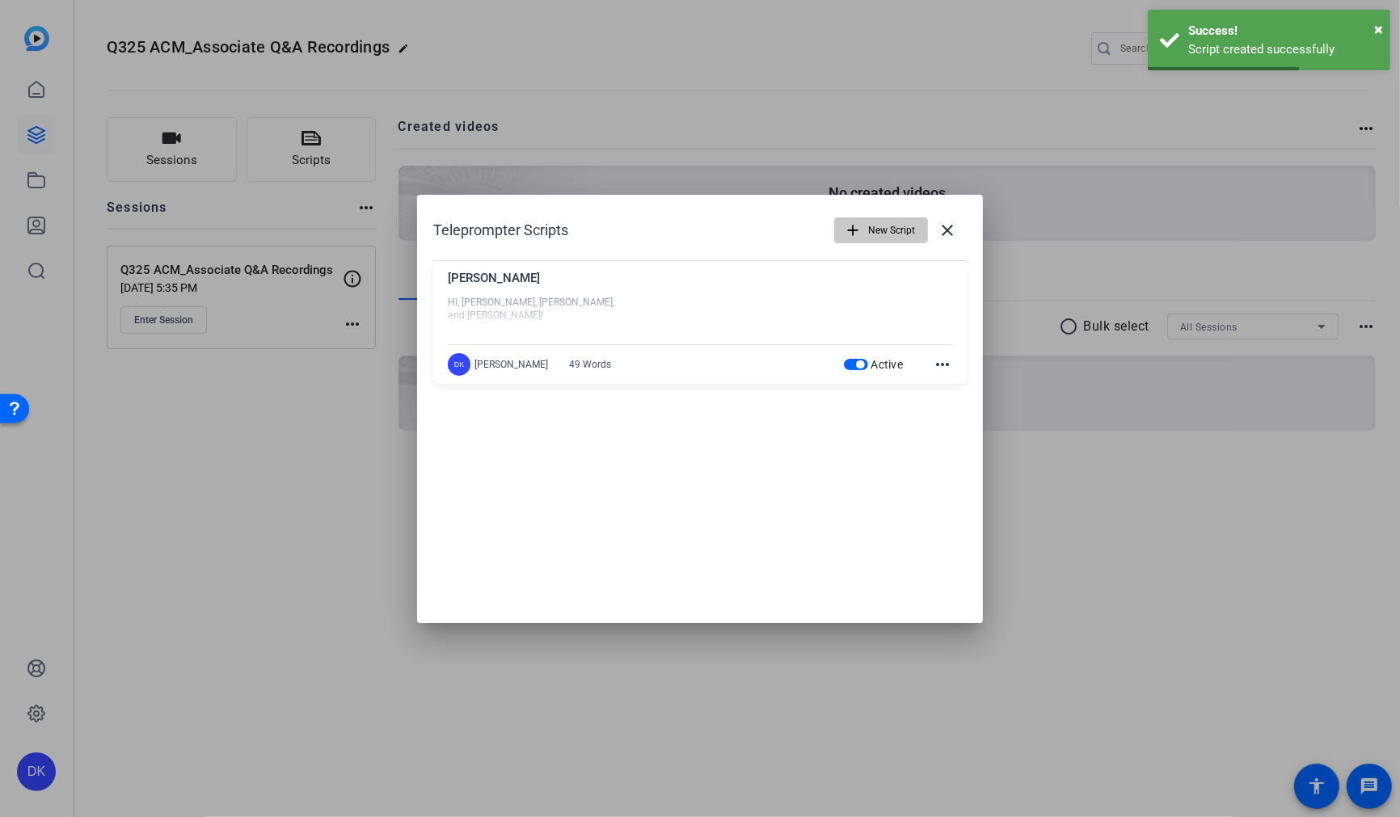
click at [876, 227] on span "New Script" at bounding box center [891, 230] width 47 height 31
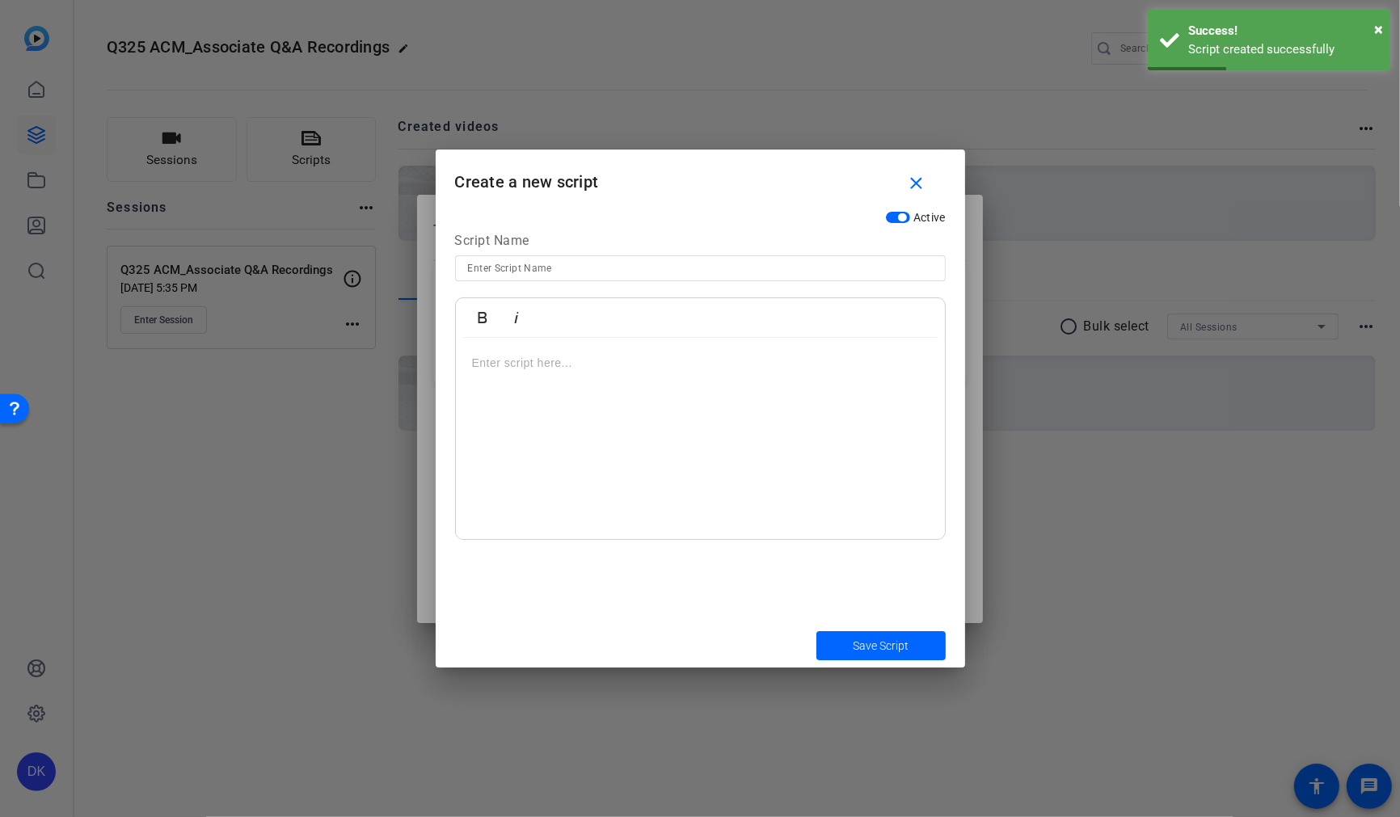
click at [508, 270] on input at bounding box center [700, 268] width 465 height 19
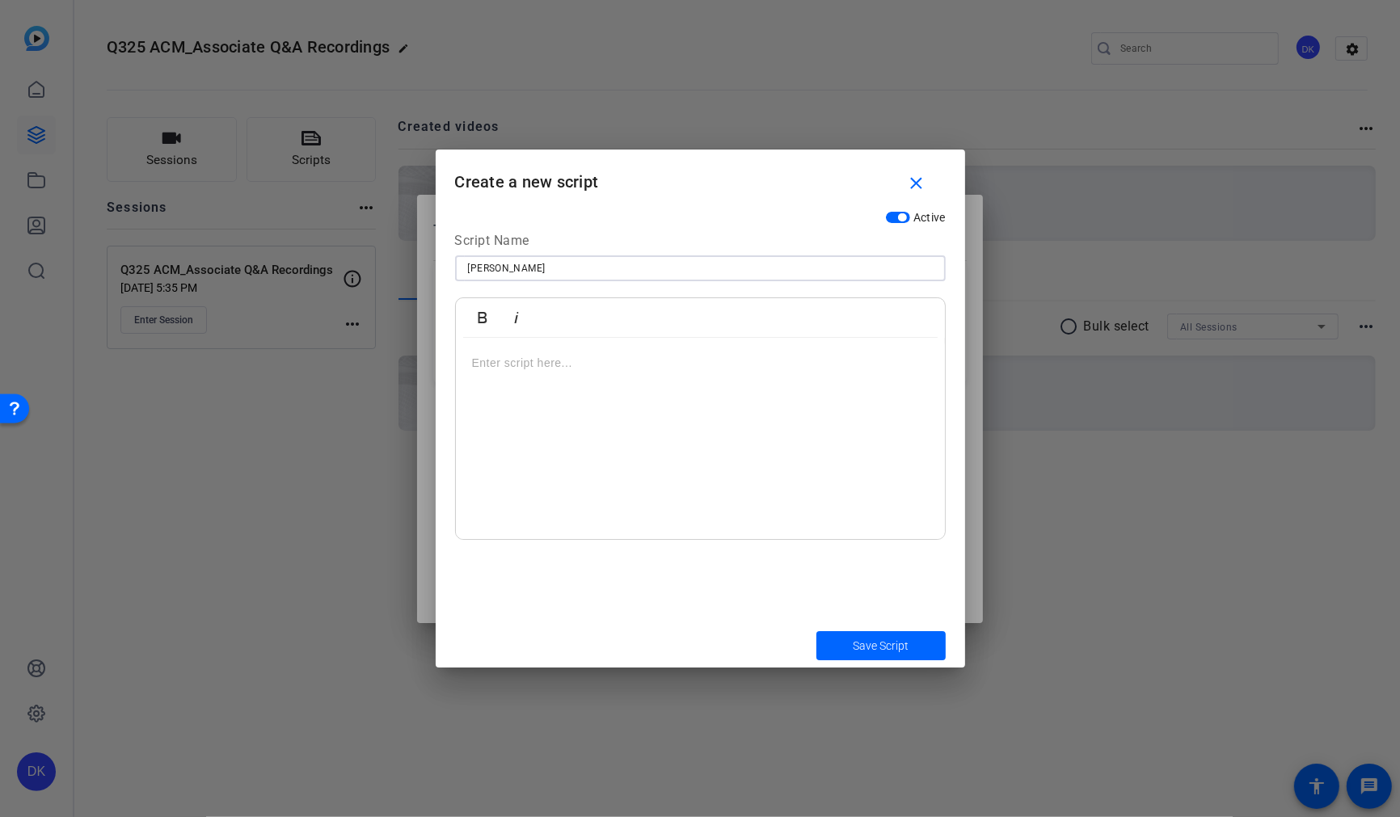
type input "[PERSON_NAME]"
click at [534, 370] on p at bounding box center [700, 363] width 457 height 18
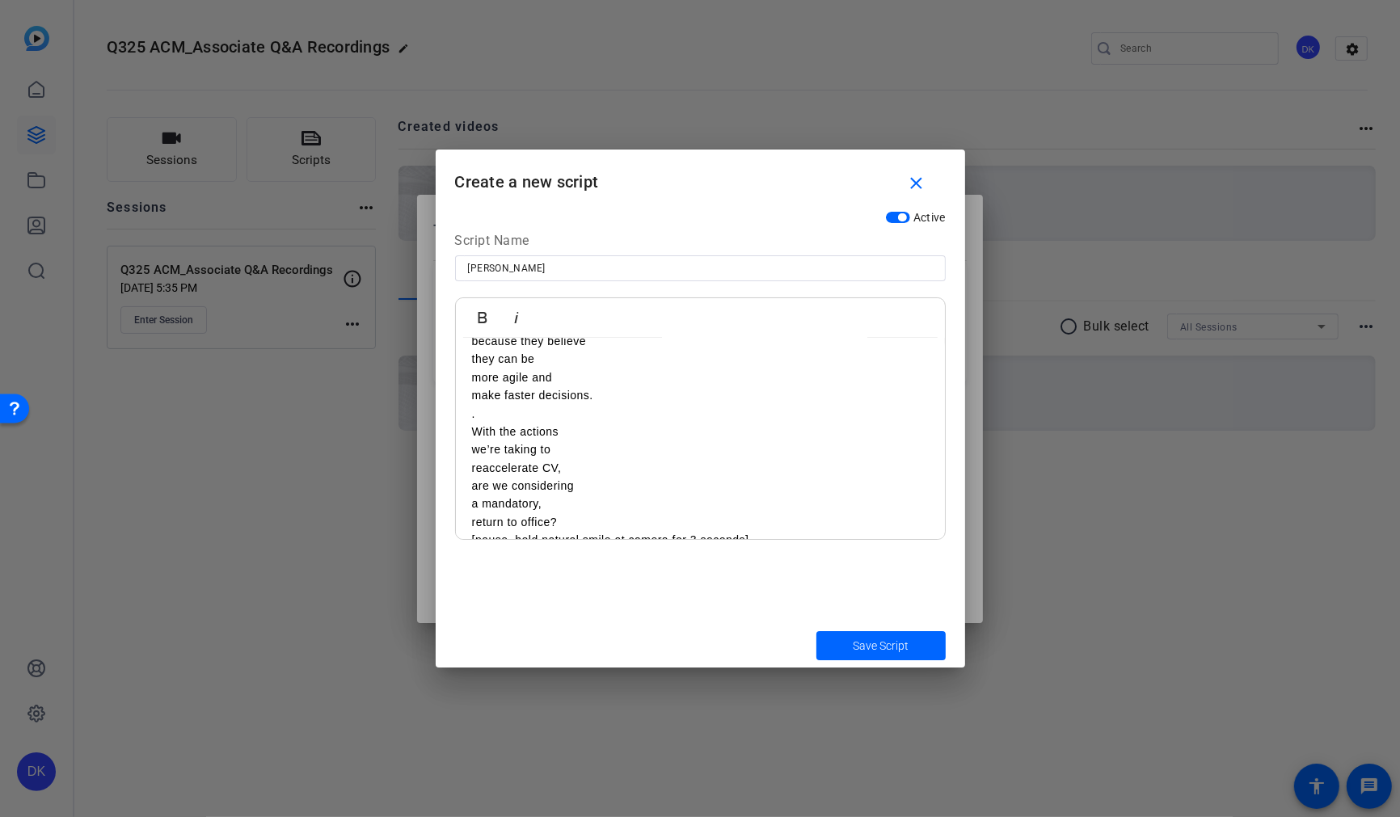
scroll to position [373, 0]
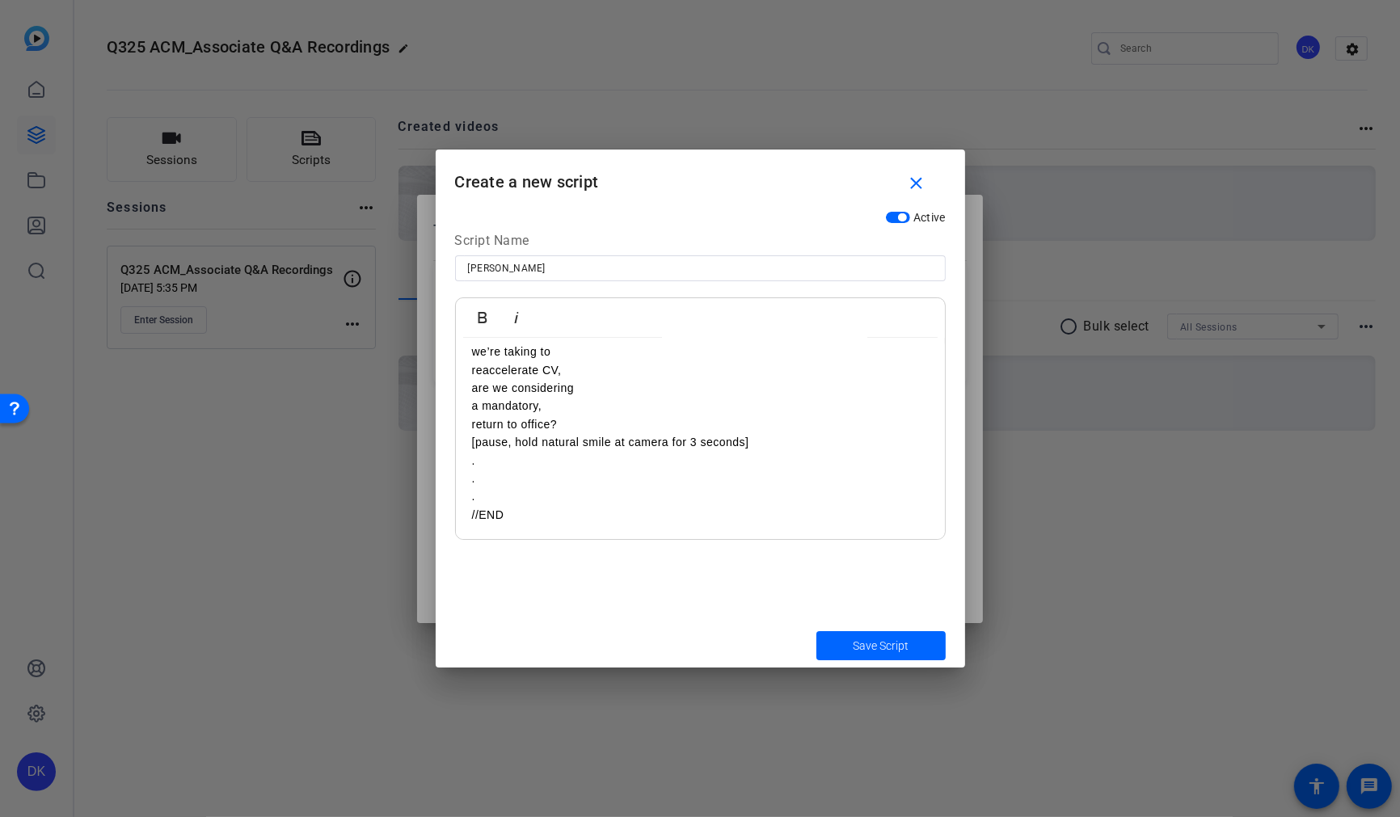
click at [525, 498] on p "." at bounding box center [700, 496] width 457 height 18
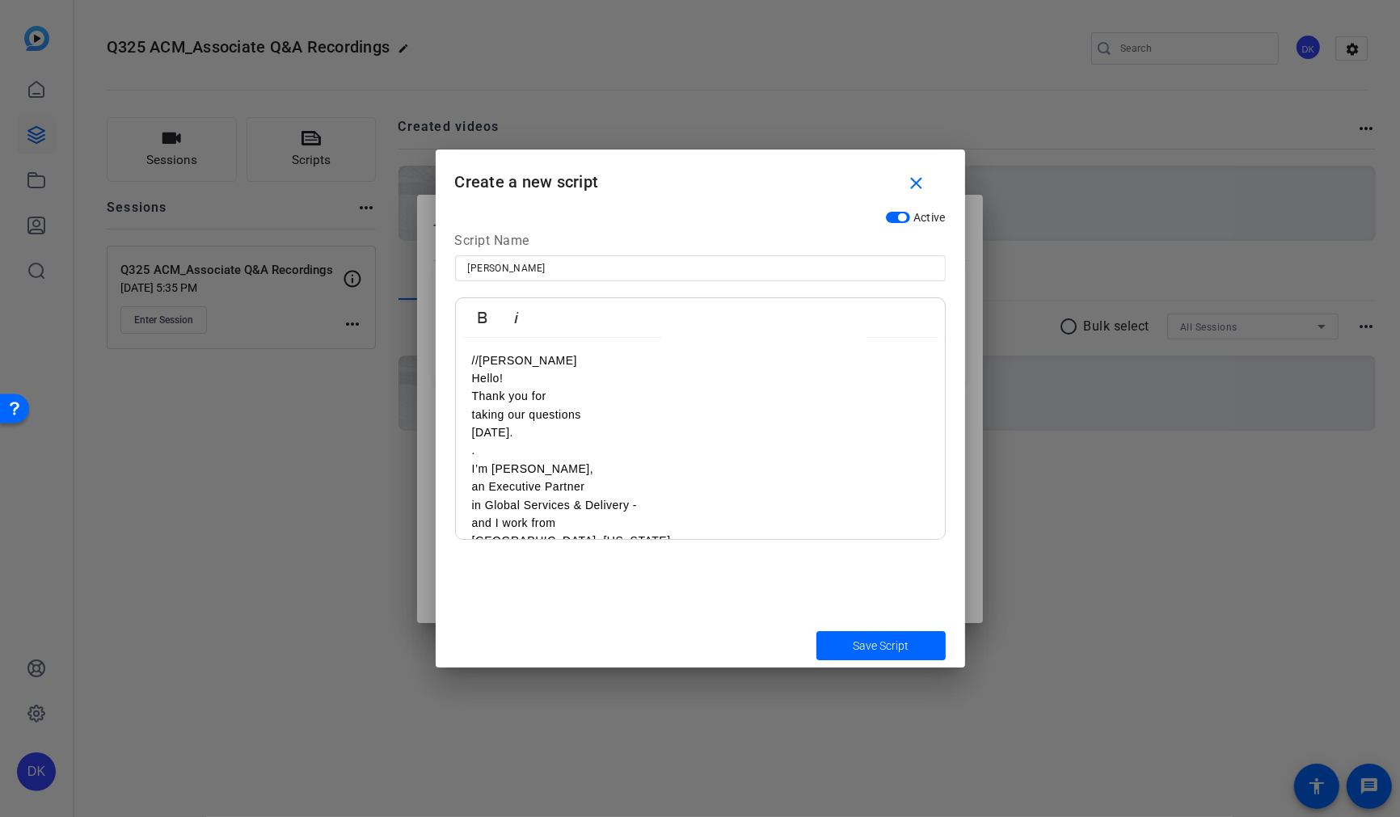
scroll to position [2, 0]
drag, startPoint x: 576, startPoint y: 358, endPoint x: 416, endPoint y: 360, distance: 160.1
click at [0, 0] on div "Teleprompter Scripts add New Script close [PERSON_NAME], [PERSON_NAME], [PERSON…" at bounding box center [0, 0] width 0 height 0
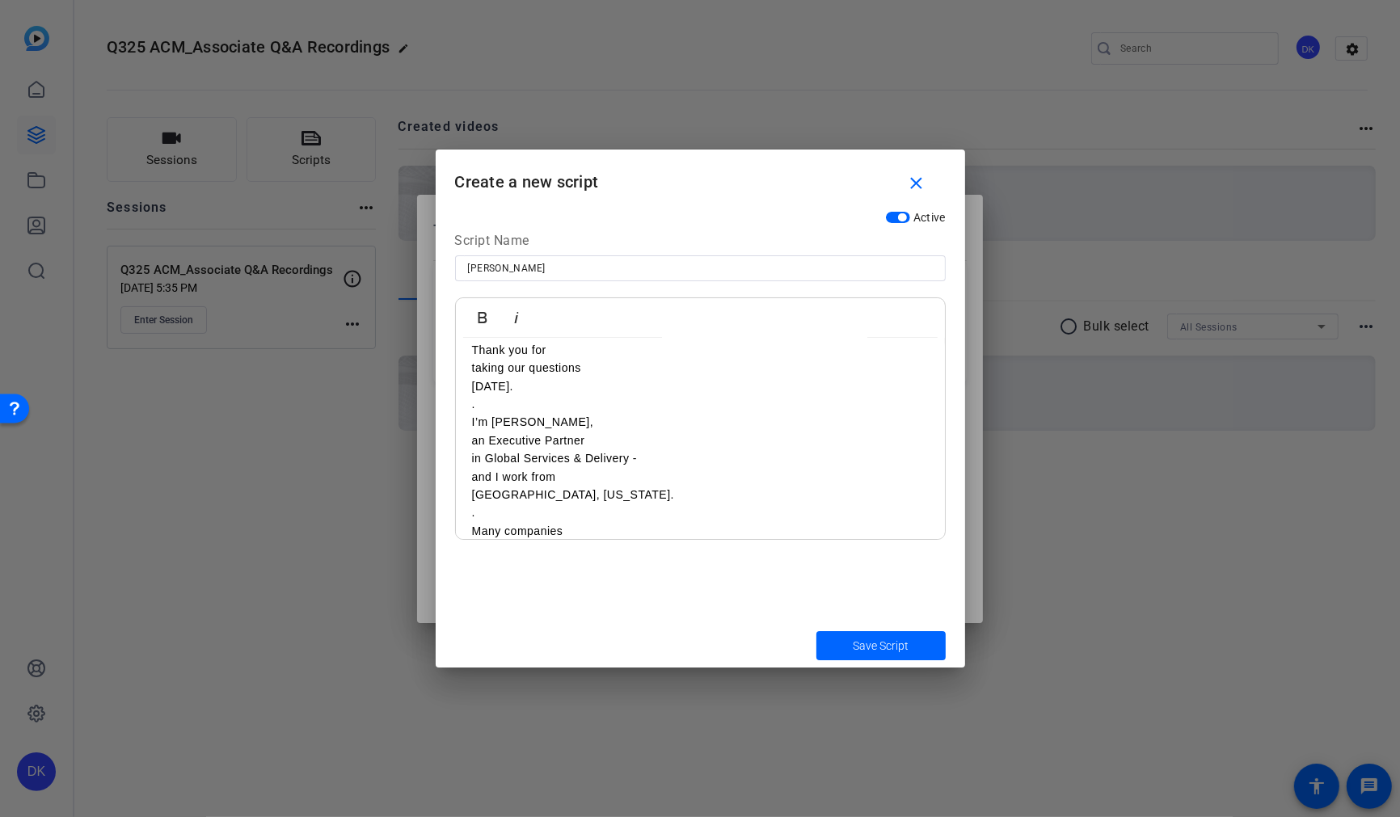
scroll to position [0, 0]
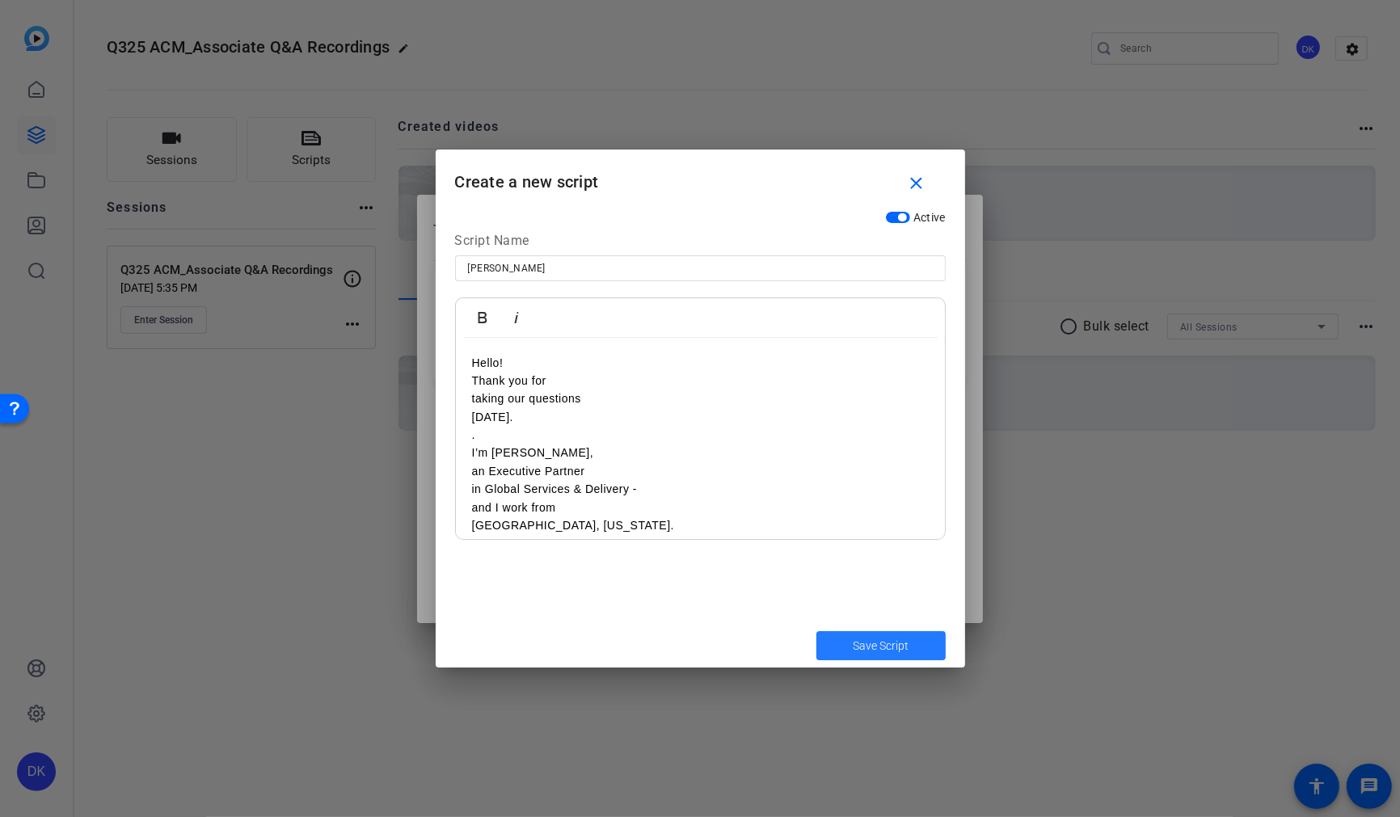
click at [875, 644] on span "Save Script" at bounding box center [881, 646] width 56 height 17
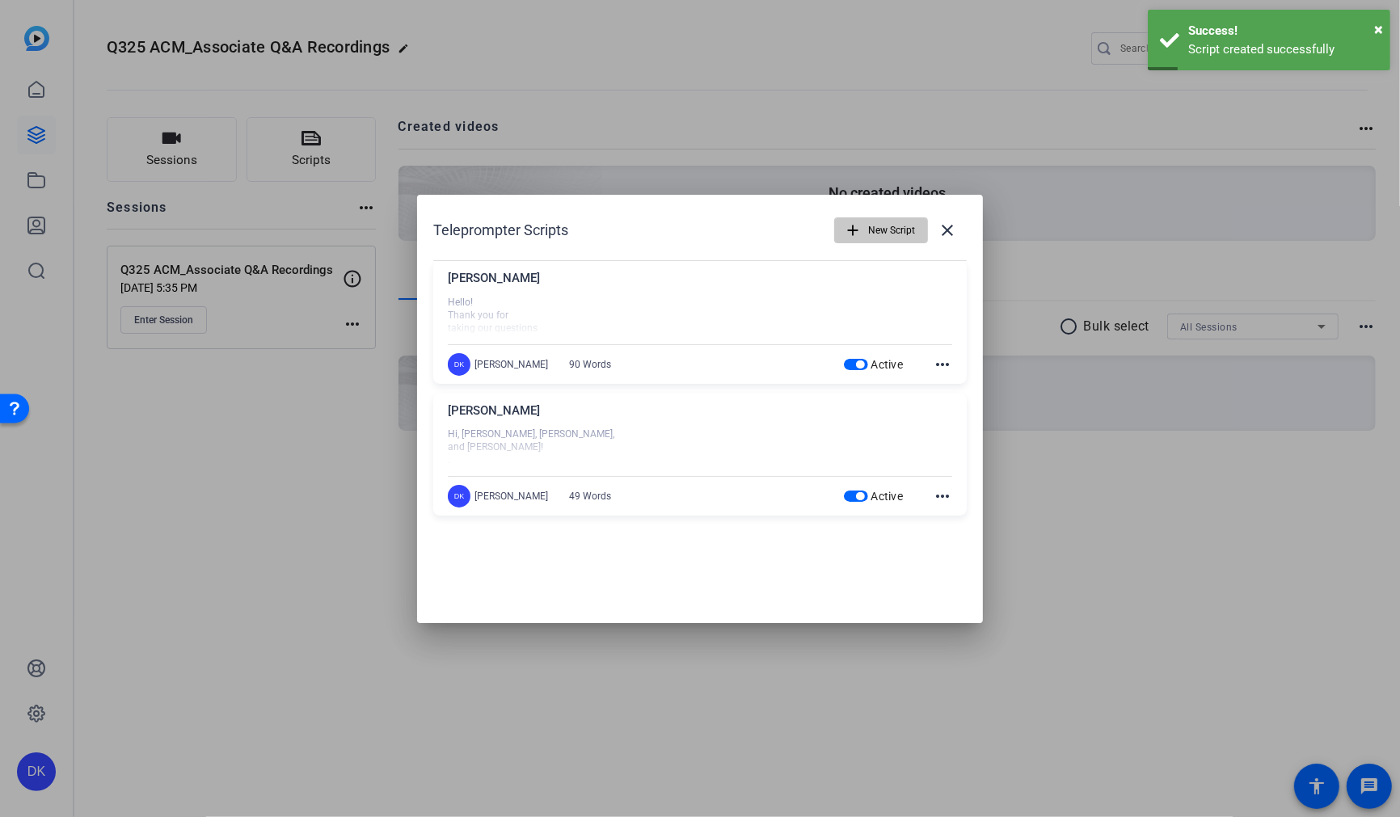
click at [893, 235] on span "New Script" at bounding box center [891, 230] width 47 height 31
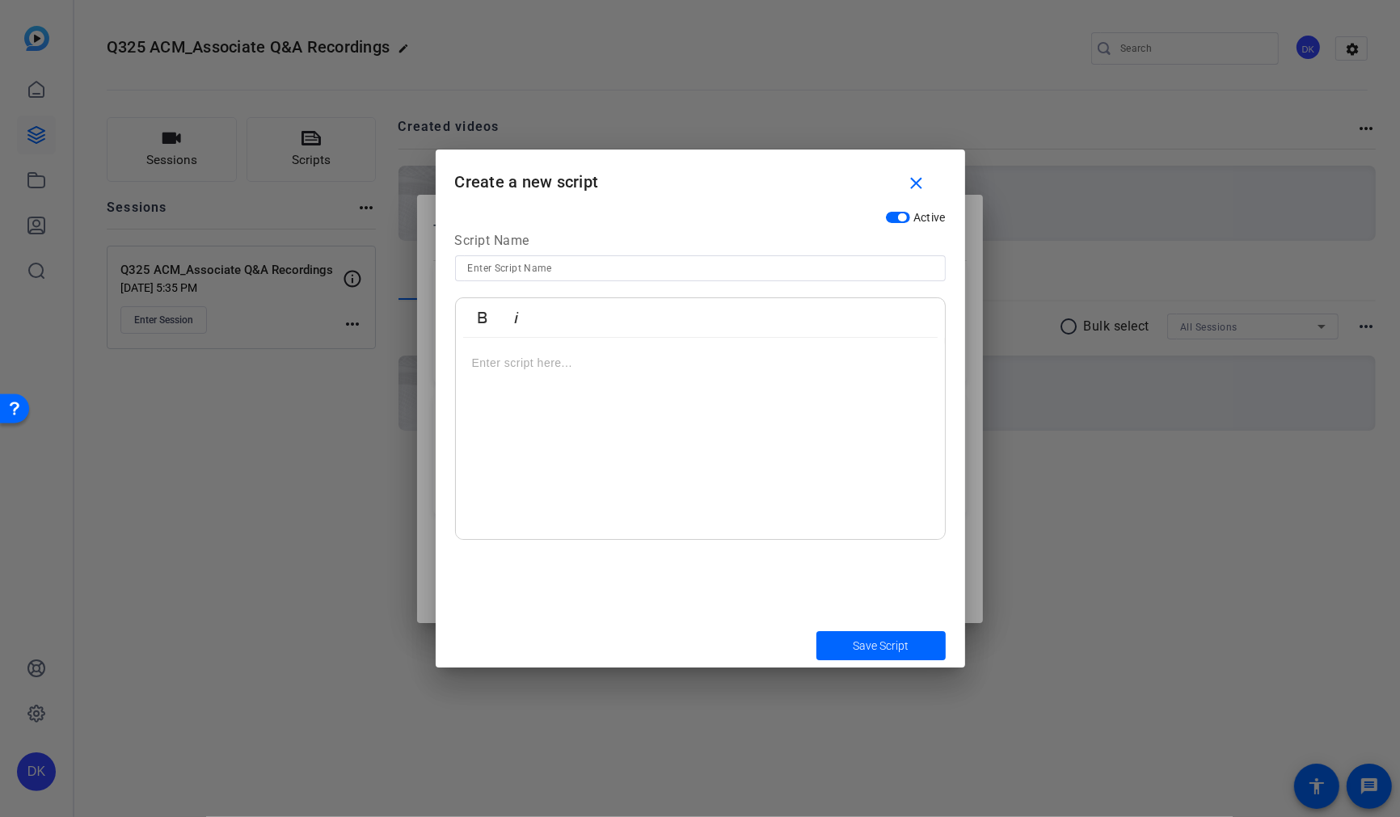
click at [645, 378] on div at bounding box center [700, 439] width 489 height 202
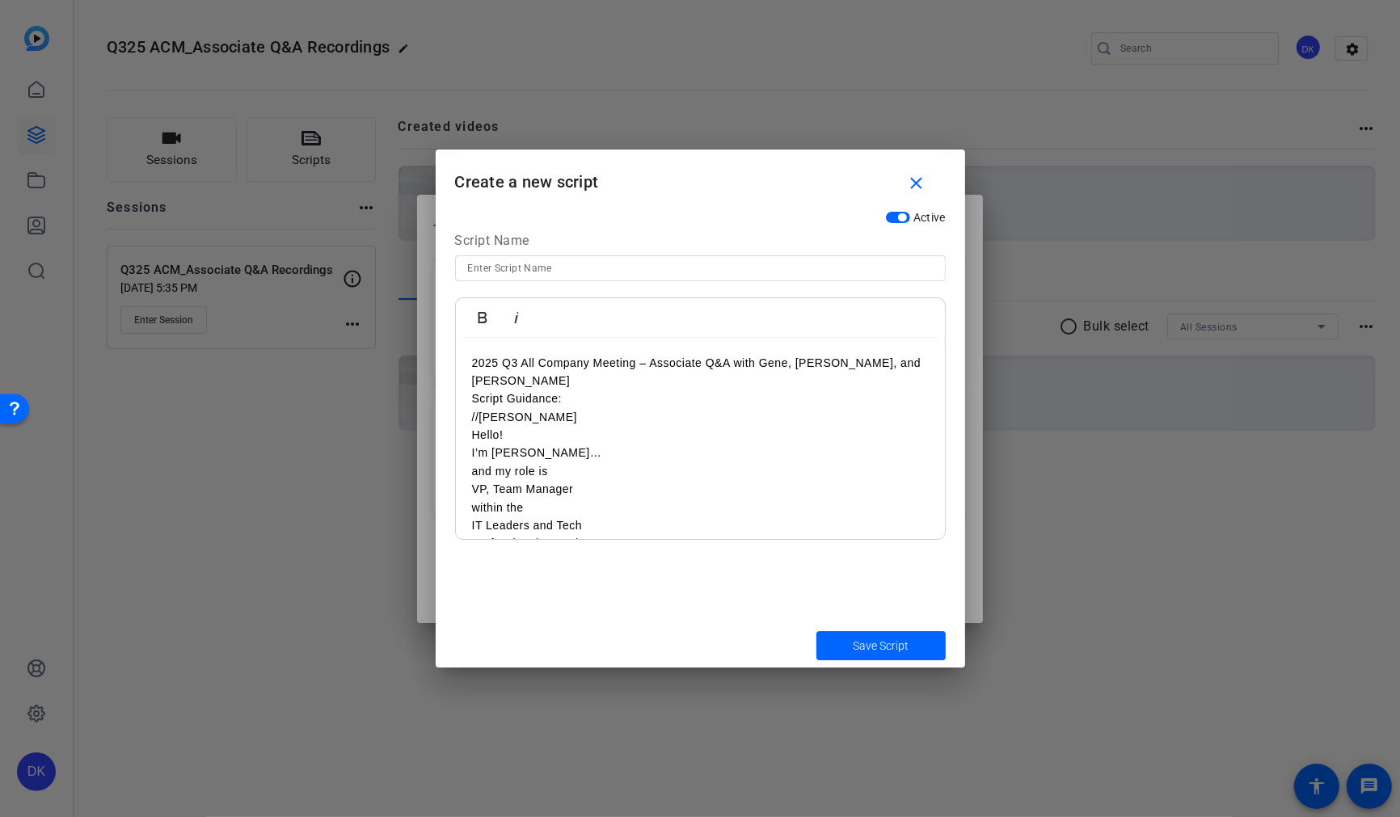
drag, startPoint x: 574, startPoint y: 381, endPoint x: 421, endPoint y: 352, distance: 155.4
click at [0, 0] on div "Teleprompter Scripts add New Script close [PERSON_NAME] Hello! Thank you for ta…" at bounding box center [0, 0] width 0 height 0
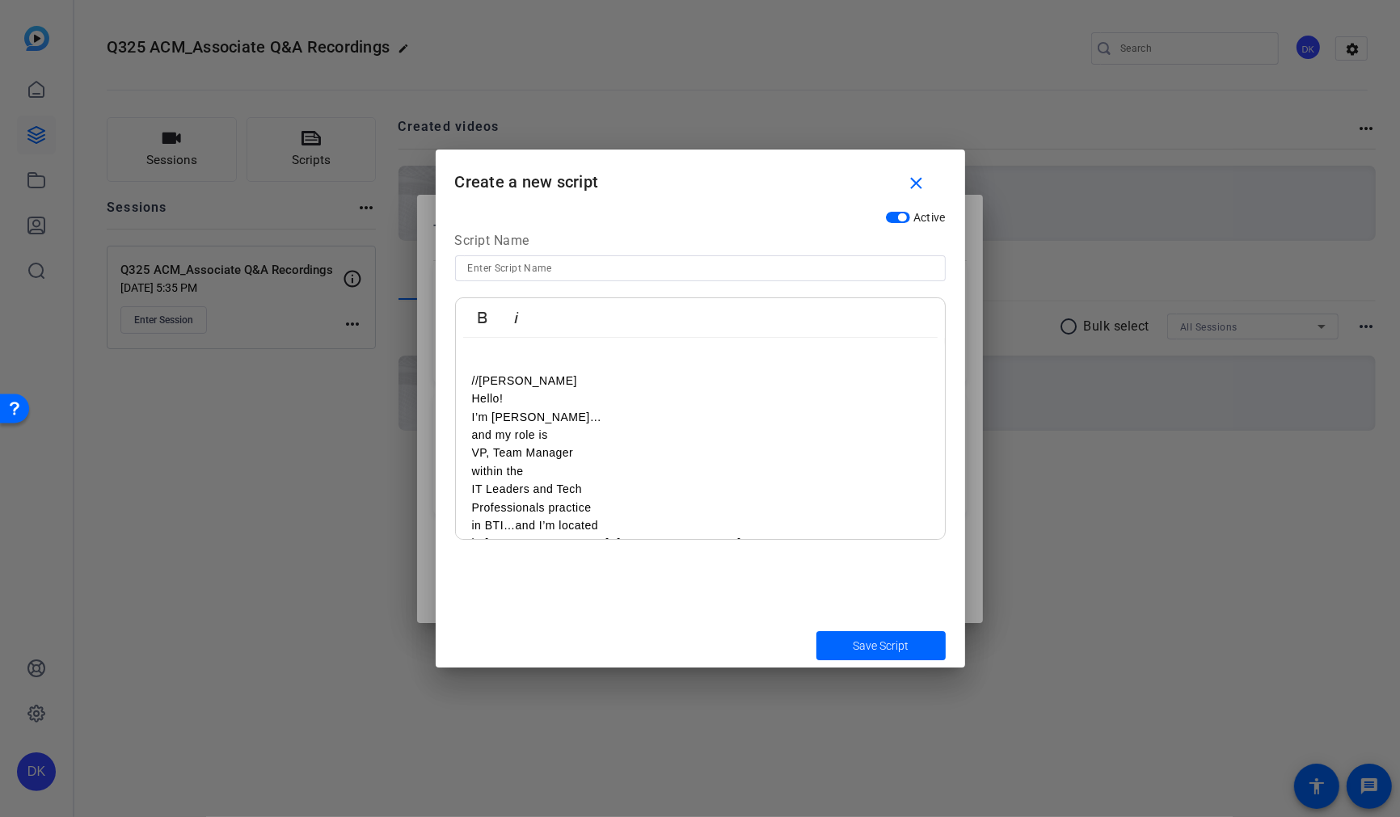
drag, startPoint x: 583, startPoint y: 382, endPoint x: 480, endPoint y: 383, distance: 102.7
click at [480, 383] on p "//[PERSON_NAME]" at bounding box center [700, 381] width 457 height 18
copy p "[PERSON_NAME]"
click at [575, 381] on p "//[PERSON_NAME]" at bounding box center [700, 381] width 457 height 18
click at [515, 273] on input at bounding box center [700, 268] width 465 height 19
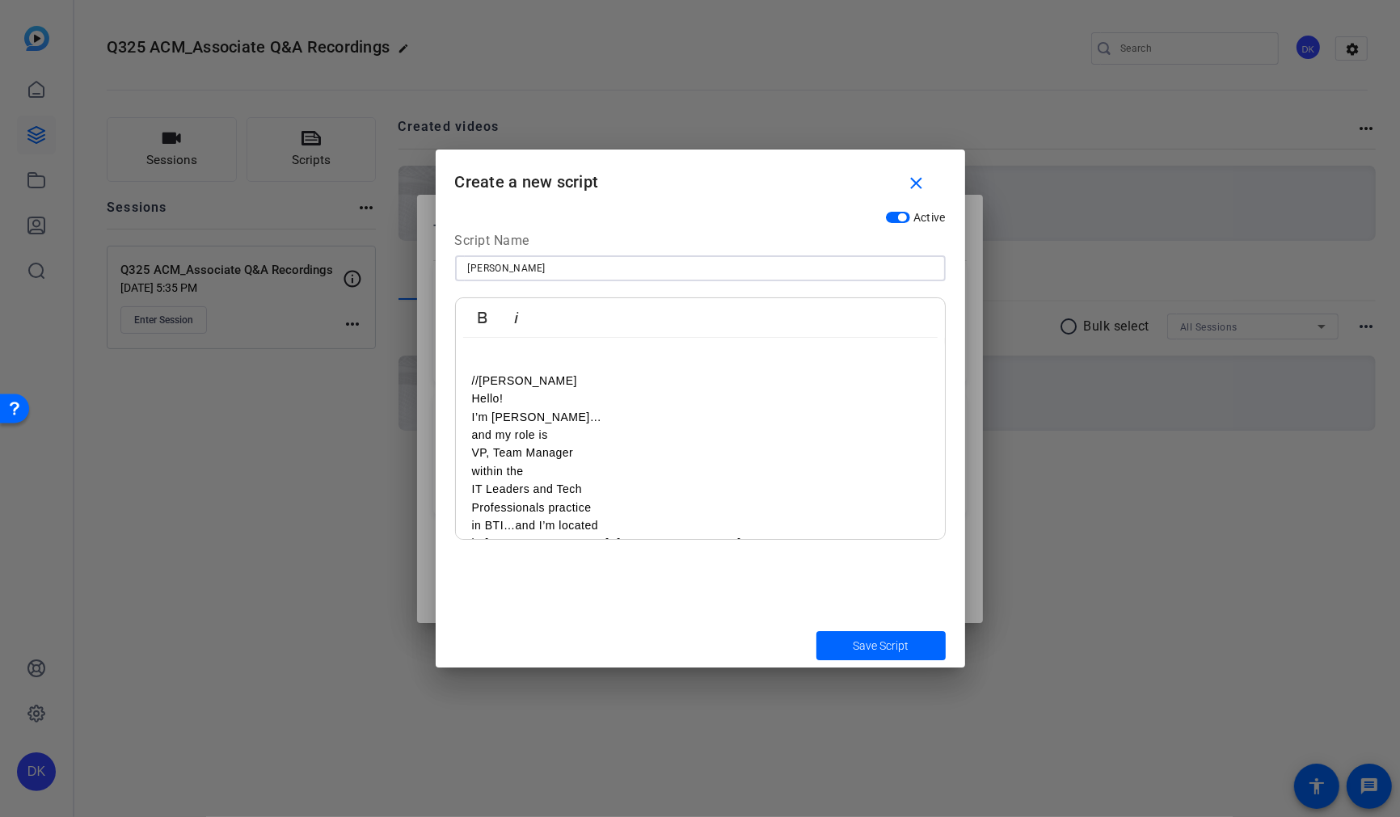
type input "[PERSON_NAME]"
drag, startPoint x: 590, startPoint y: 375, endPoint x: 448, endPoint y: 370, distance: 142.3
click at [448, 370] on div "Active Script Name [PERSON_NAME] Bold Italic //[PERSON_NAME]  Hello! I’m [PERSO…" at bounding box center [700, 413] width 529 height 420
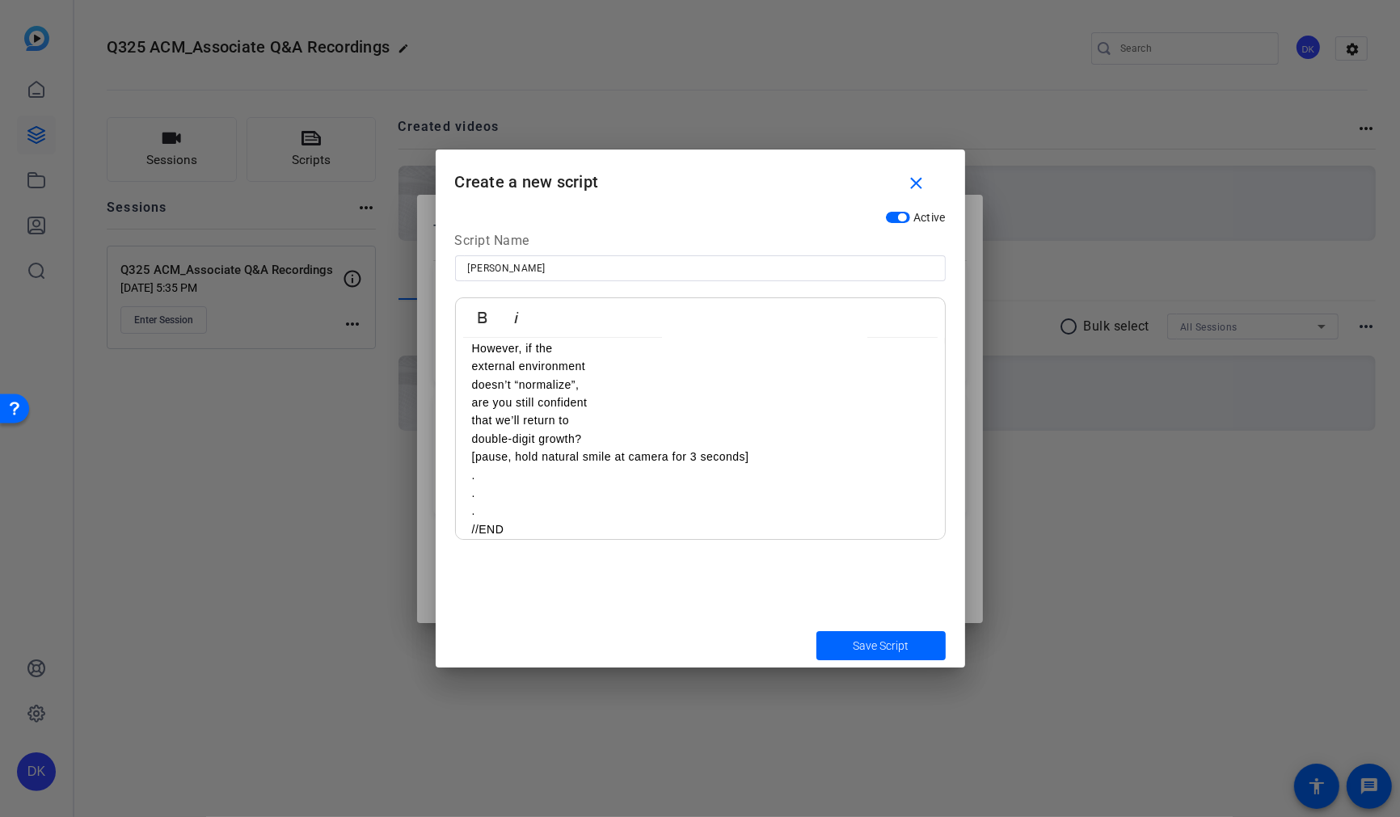
scroll to position [362, 0]
click at [525, 508] on p "." at bounding box center [700, 507] width 457 height 18
click at [892, 646] on span "Save Script" at bounding box center [881, 646] width 56 height 17
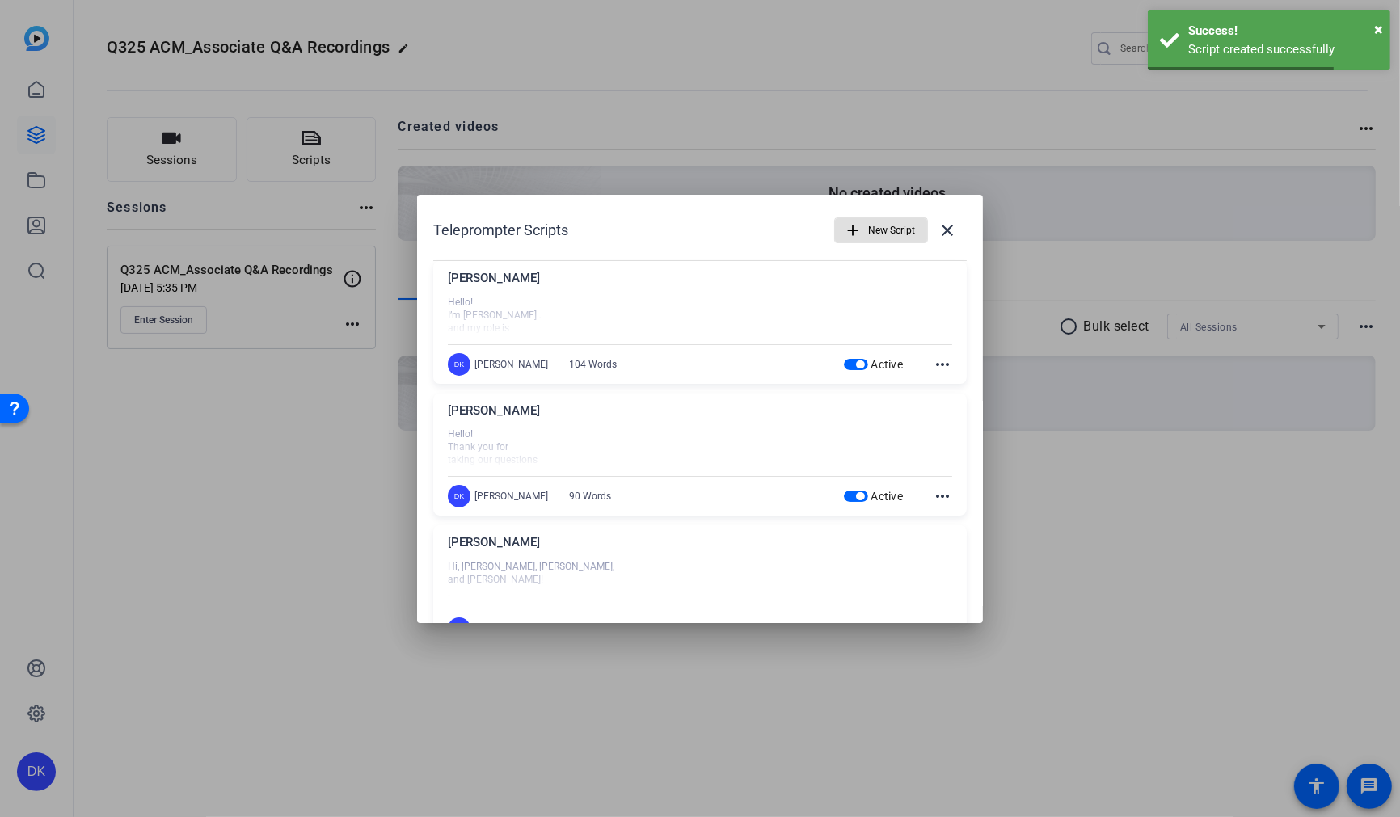
scroll to position [49, 0]
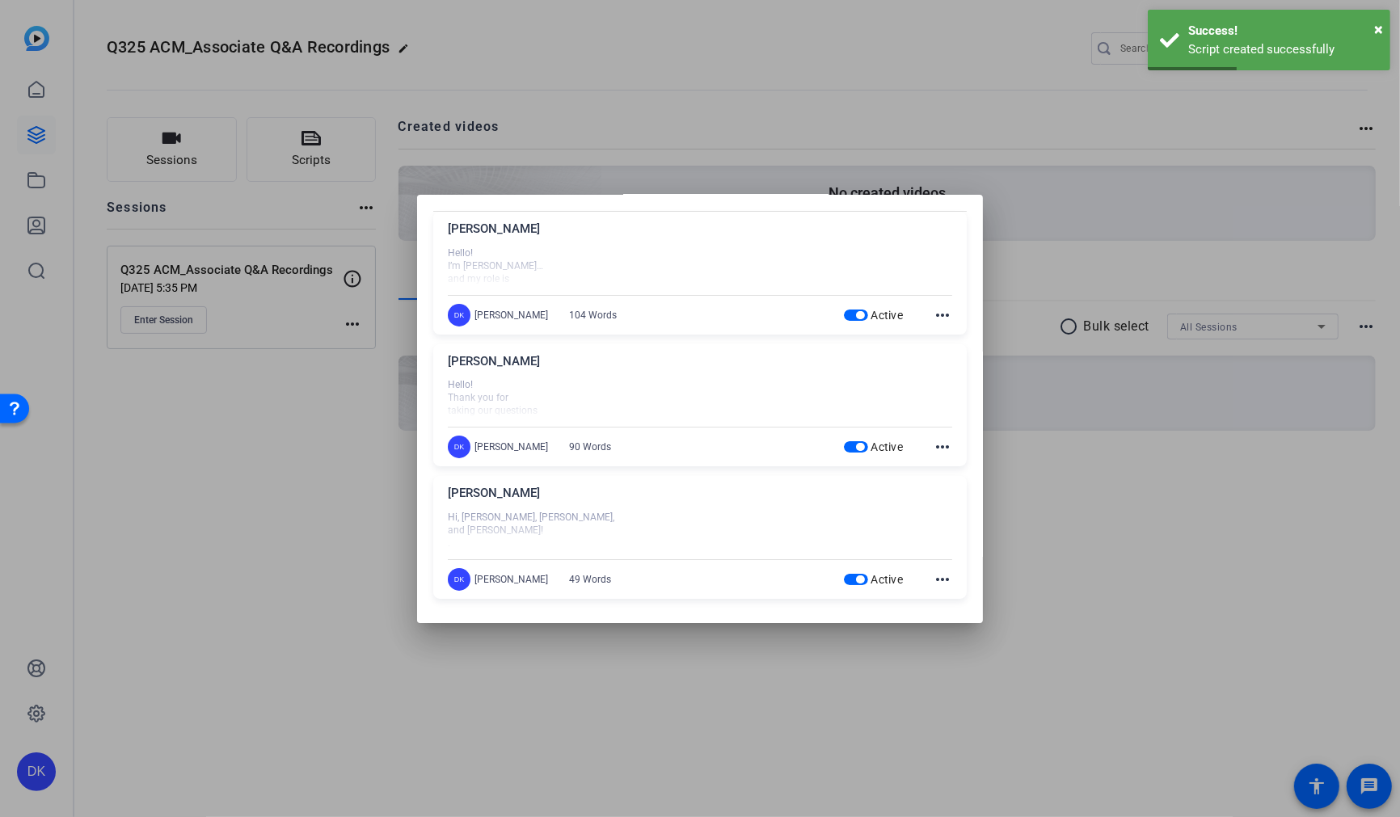
click at [947, 576] on mat-icon "more_horiz" at bounding box center [942, 579] width 19 height 19
click at [954, 597] on span "Edit" at bounding box center [978, 601] width 65 height 19
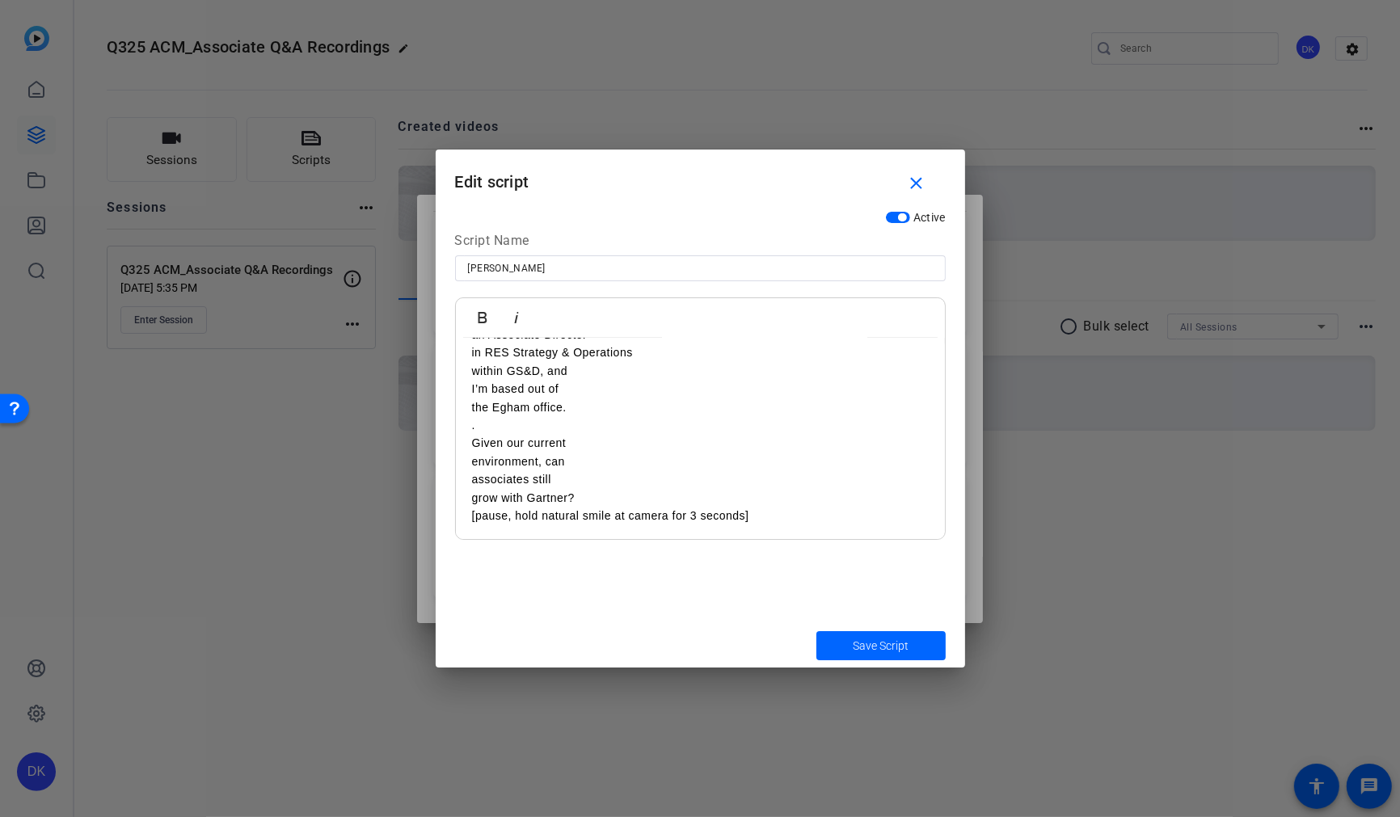
scroll to position [102, 0]
click at [794, 518] on p "[pause, hold natural smile at camera for 3 seconds]" at bounding box center [700, 514] width 457 height 18
click at [901, 650] on span "Save Script" at bounding box center [881, 646] width 56 height 17
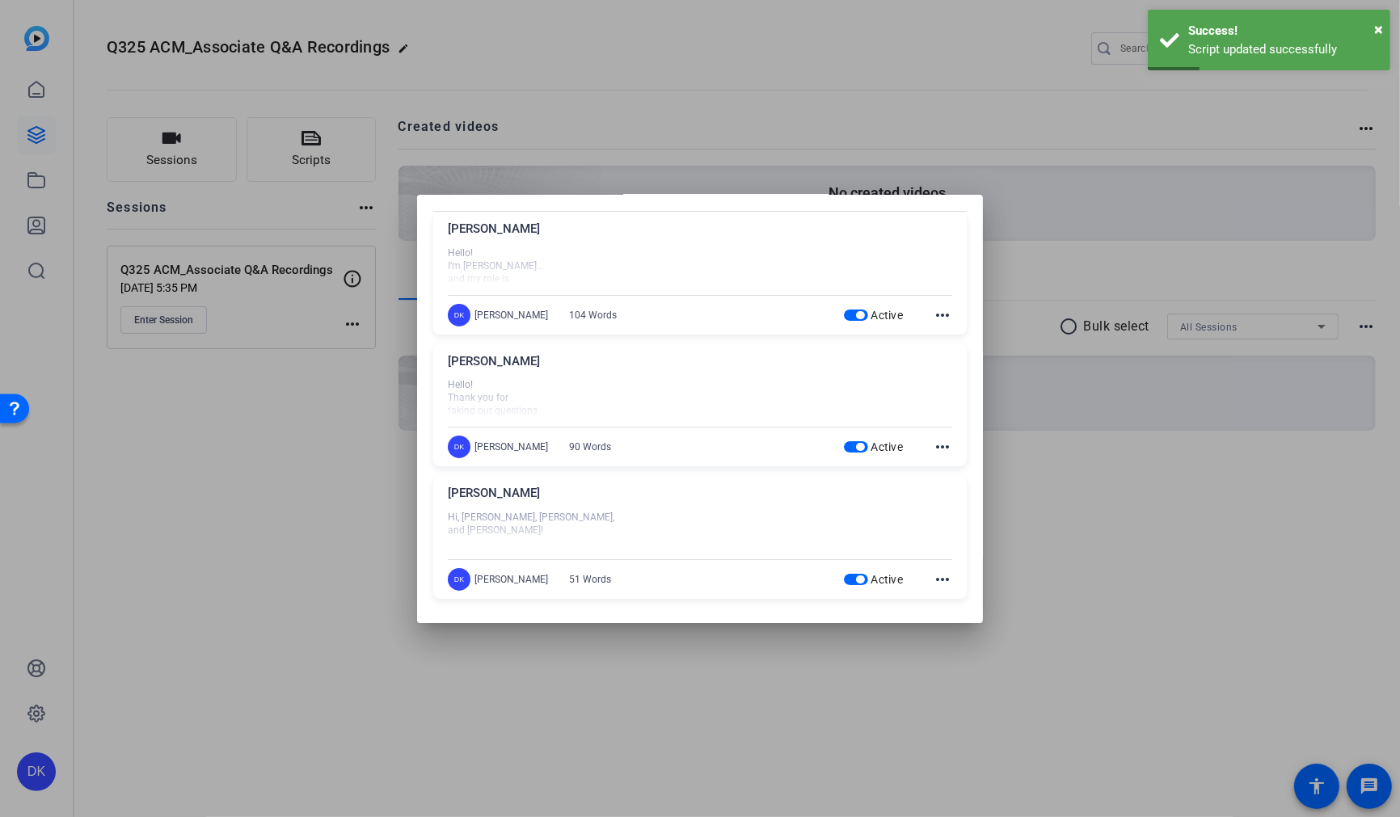
click at [174, 592] on div at bounding box center [700, 408] width 1400 height 817
